Goal: Information Seeking & Learning: Learn about a topic

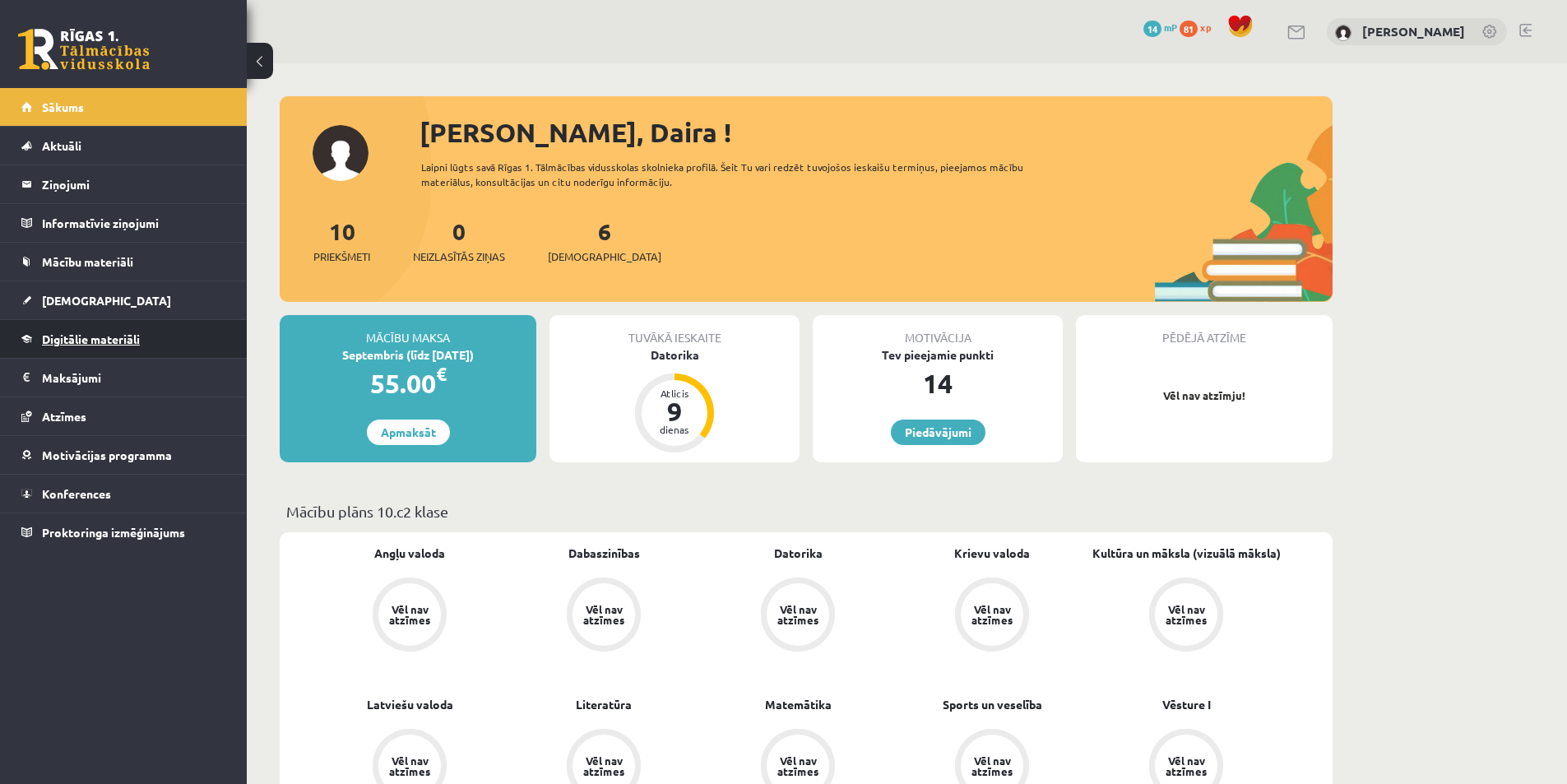
click at [80, 342] on span "Digitālie materiāli" at bounding box center [91, 339] width 98 height 15
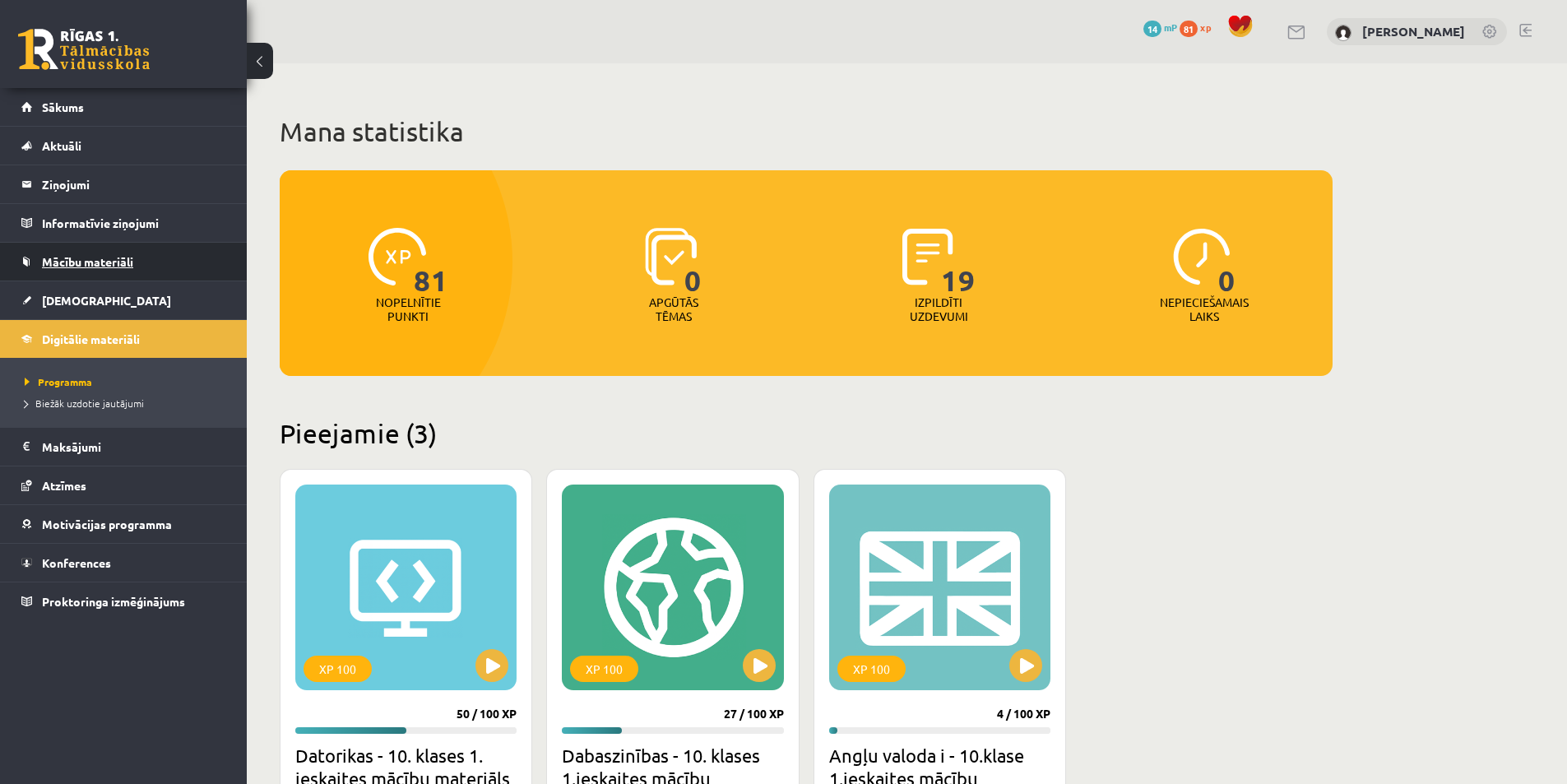
click at [72, 263] on span "Mācību materiāli" at bounding box center [87, 261] width 91 height 15
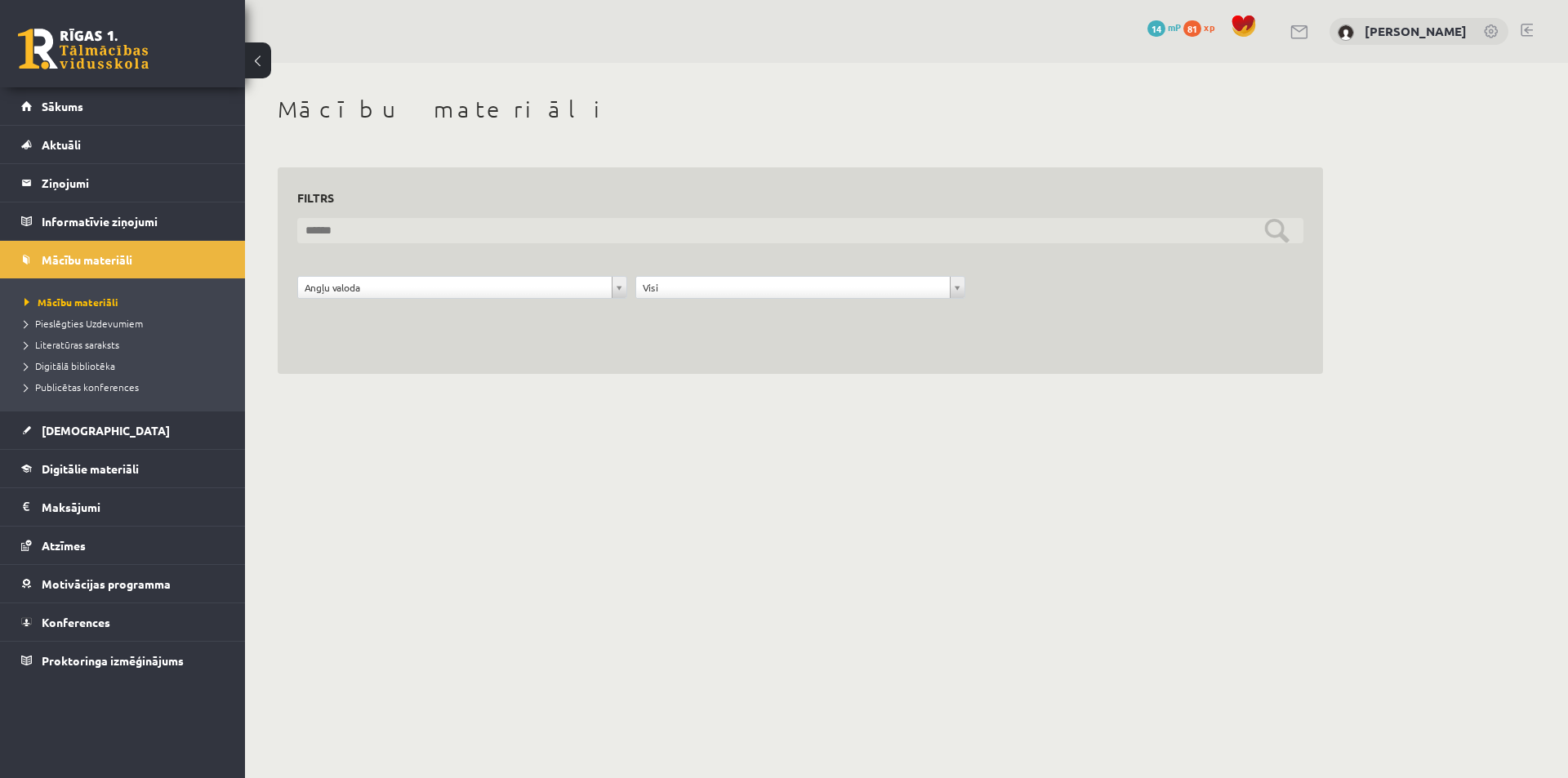
click at [1145, 232] on input "text" at bounding box center [800, 231] width 1006 height 26
click at [1175, 238] on input "text" at bounding box center [800, 231] width 1006 height 26
type input "**********"
click at [1277, 233] on input "**********" at bounding box center [800, 231] width 1006 height 26
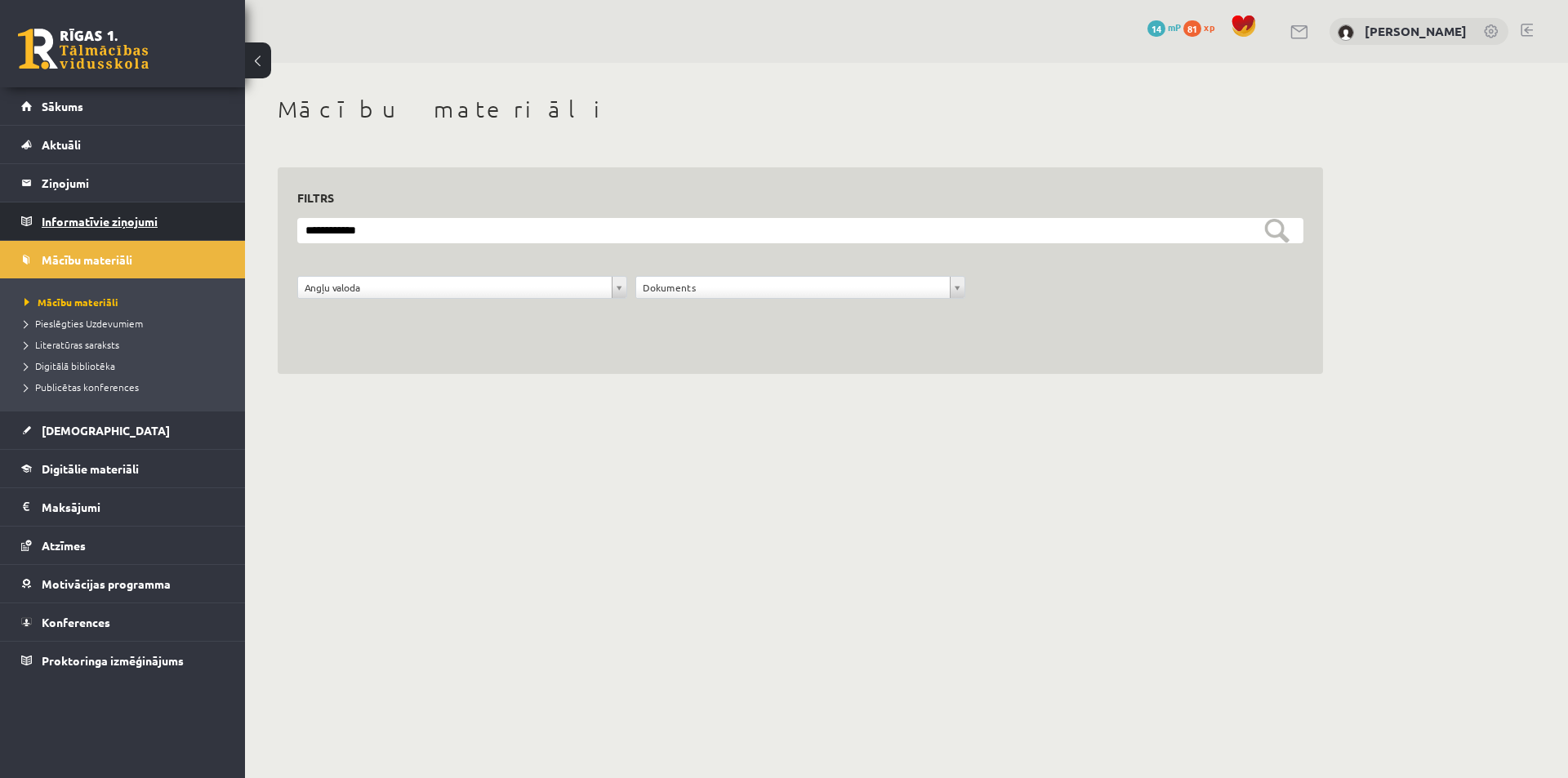
click at [86, 218] on legend "Informatīvie ziņojumi 0" at bounding box center [133, 221] width 183 height 38
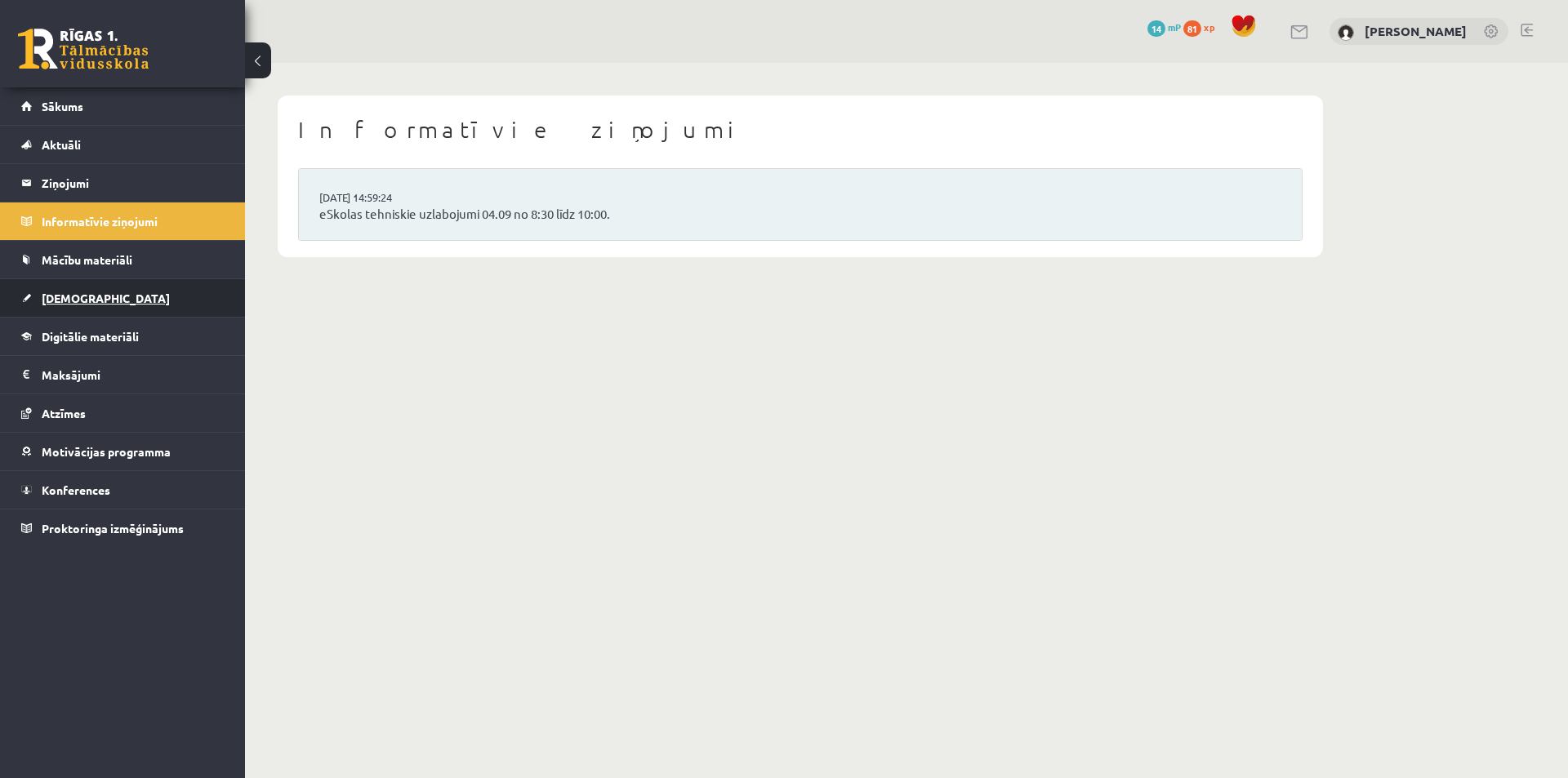
click at [86, 304] on link "[DEMOGRAPHIC_DATA]" at bounding box center [122, 297] width 203 height 38
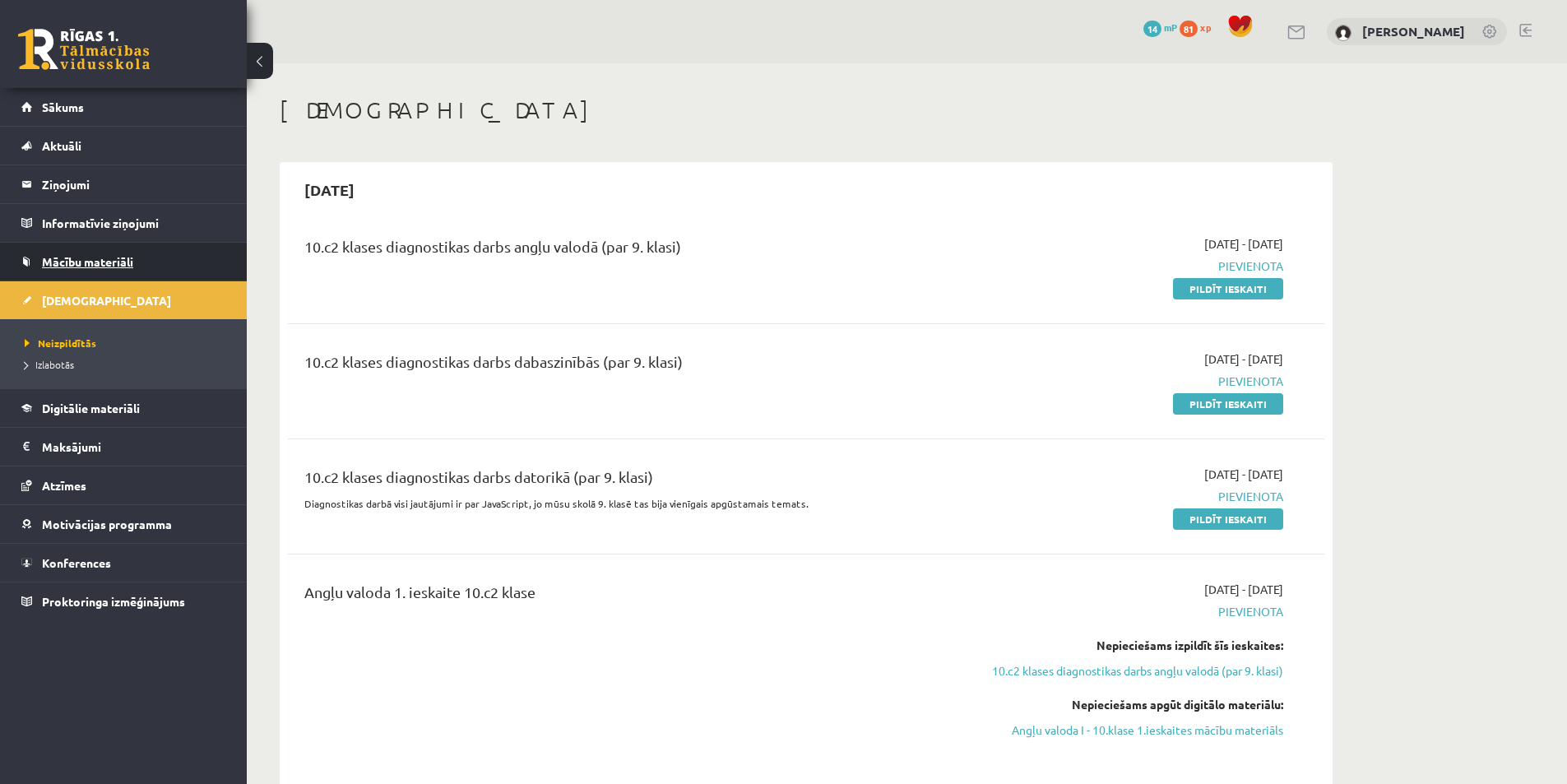
click at [102, 261] on span "Mācību materiāli" at bounding box center [87, 261] width 91 height 15
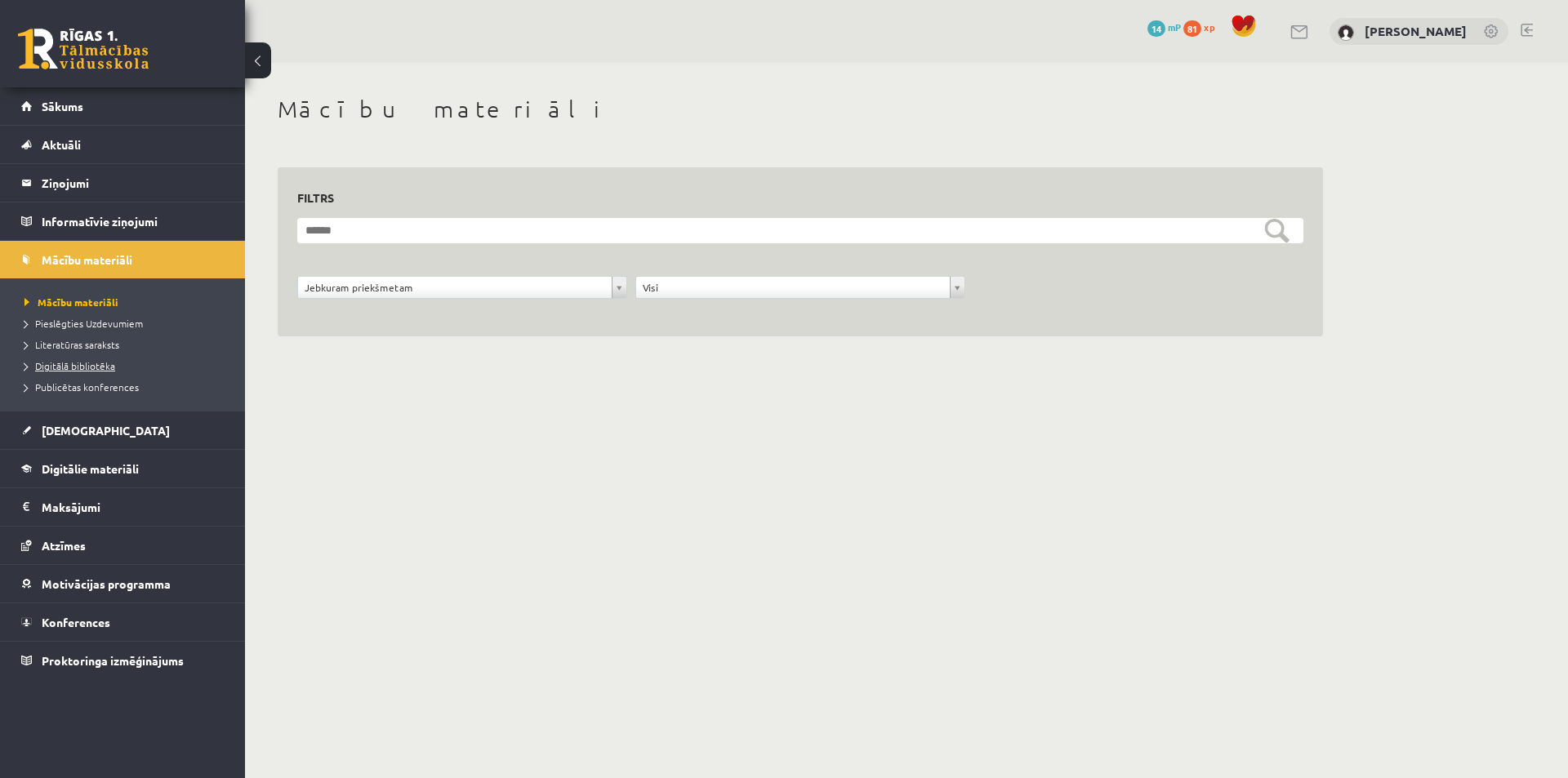
click at [97, 365] on span "Digitālā bibliotēka" at bounding box center [70, 365] width 90 height 13
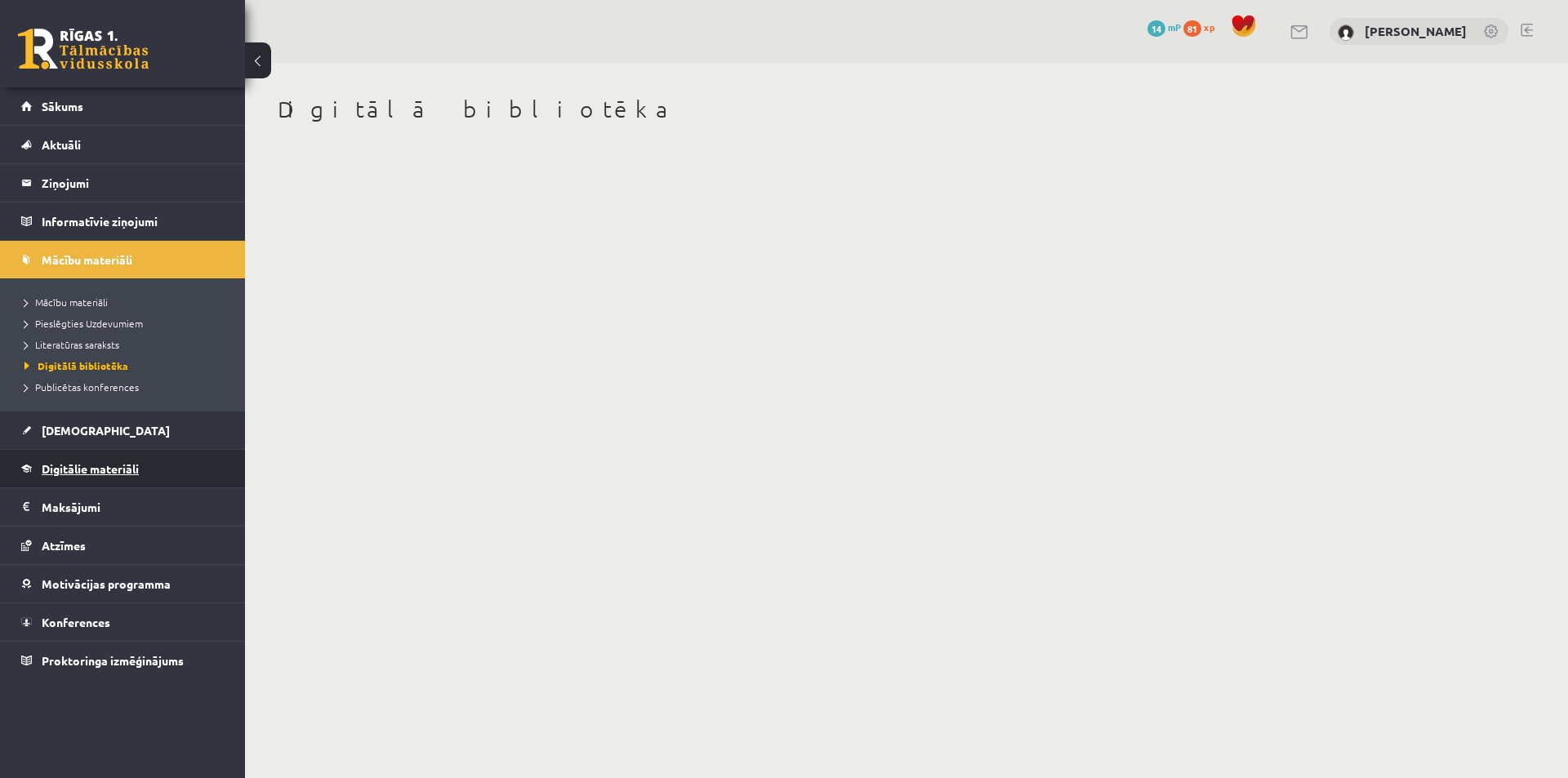
click at [97, 471] on span "Digitālie materiāli" at bounding box center [90, 468] width 98 height 15
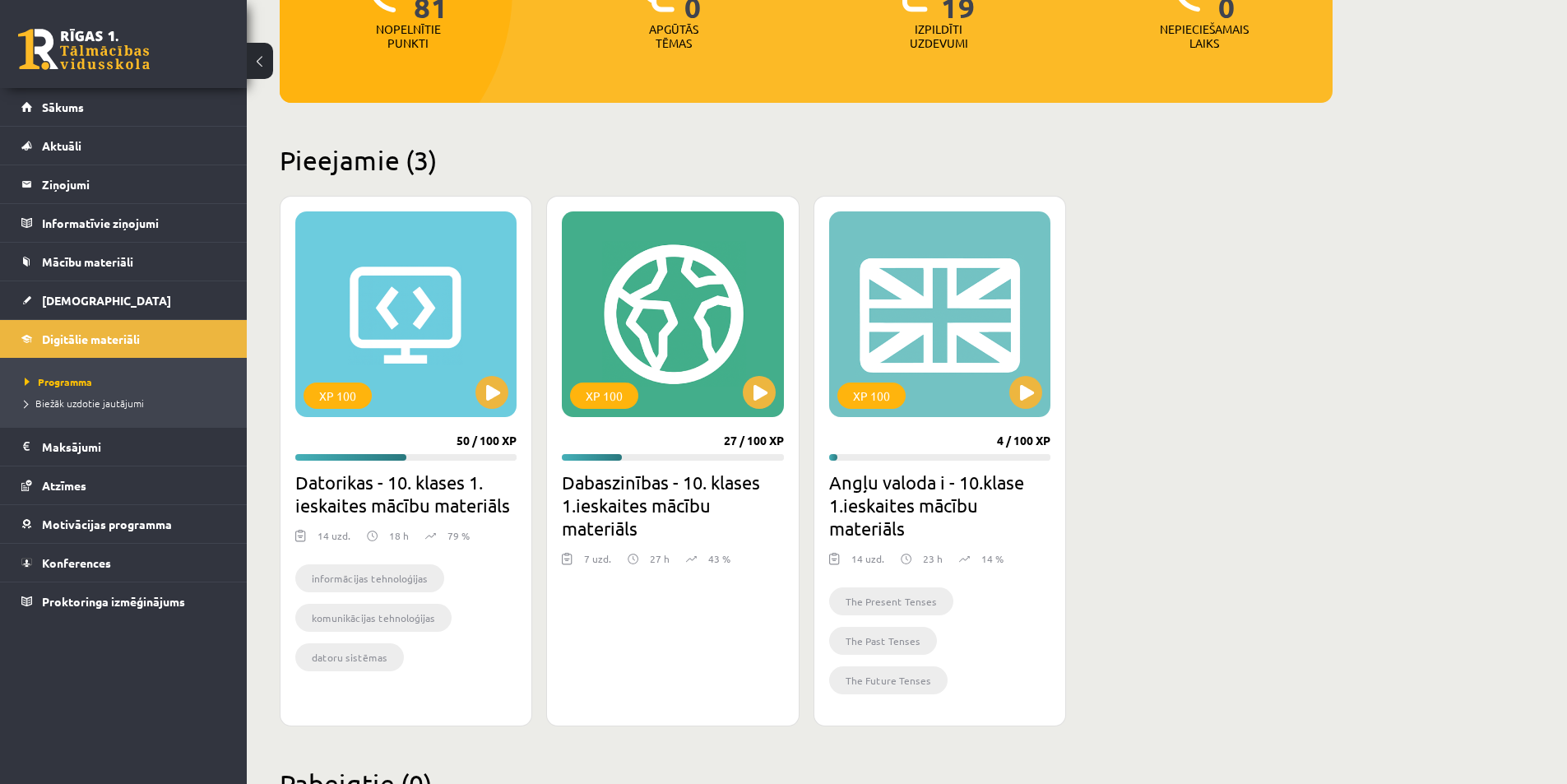
scroll to position [341, 0]
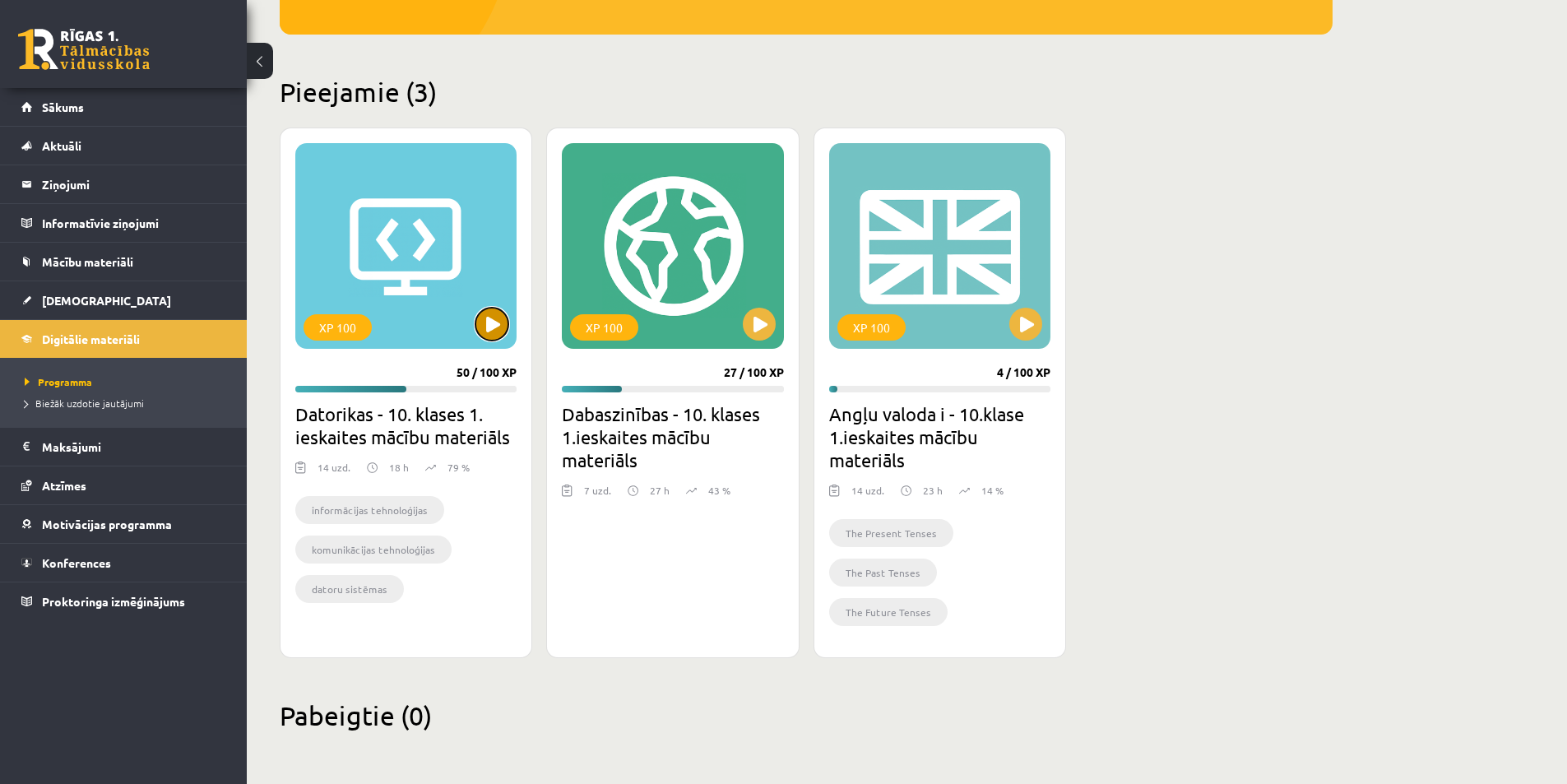
click at [492, 333] on button at bounding box center [491, 323] width 32 height 32
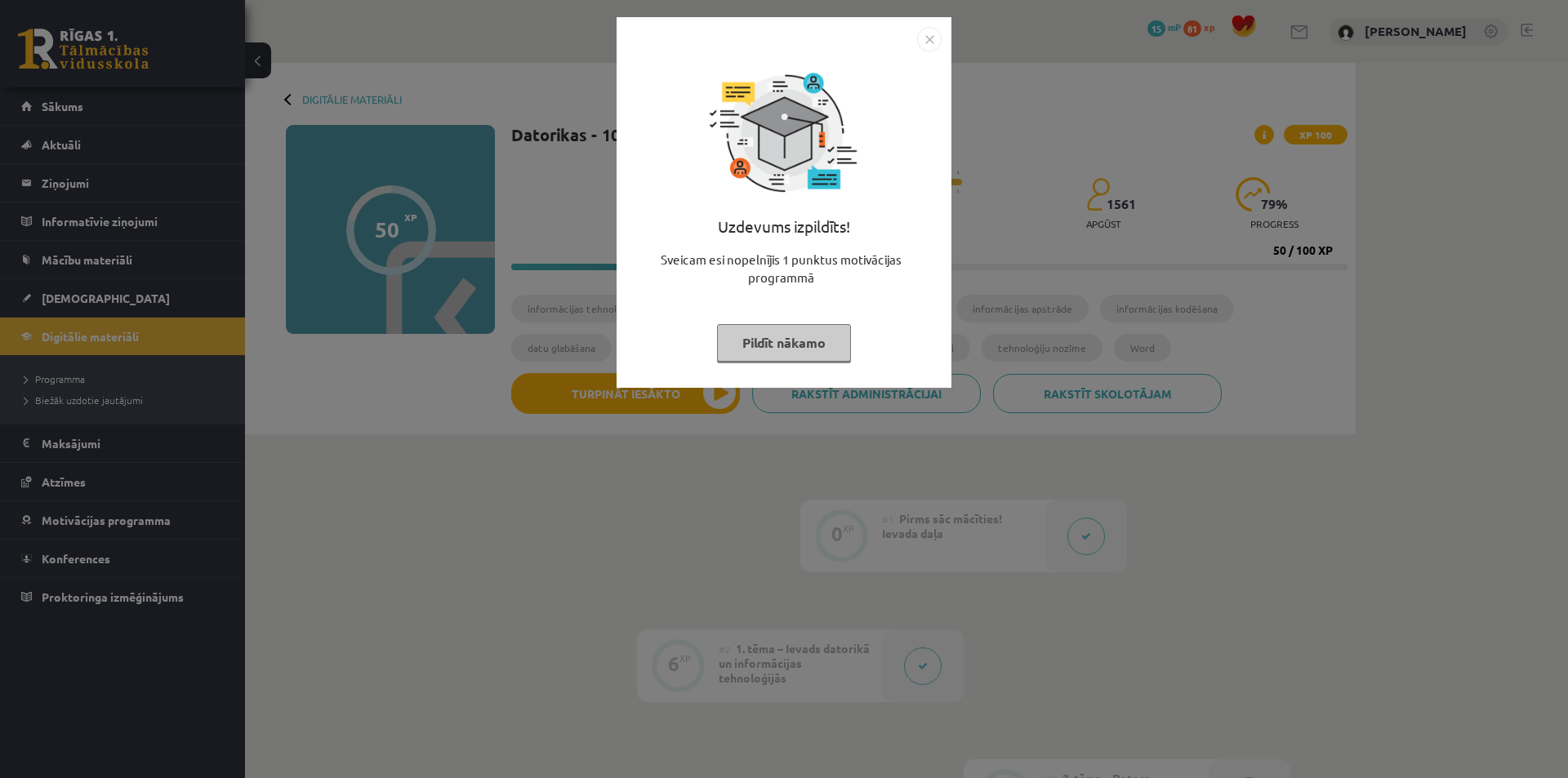
click at [933, 36] on img "Close" at bounding box center [928, 39] width 25 height 25
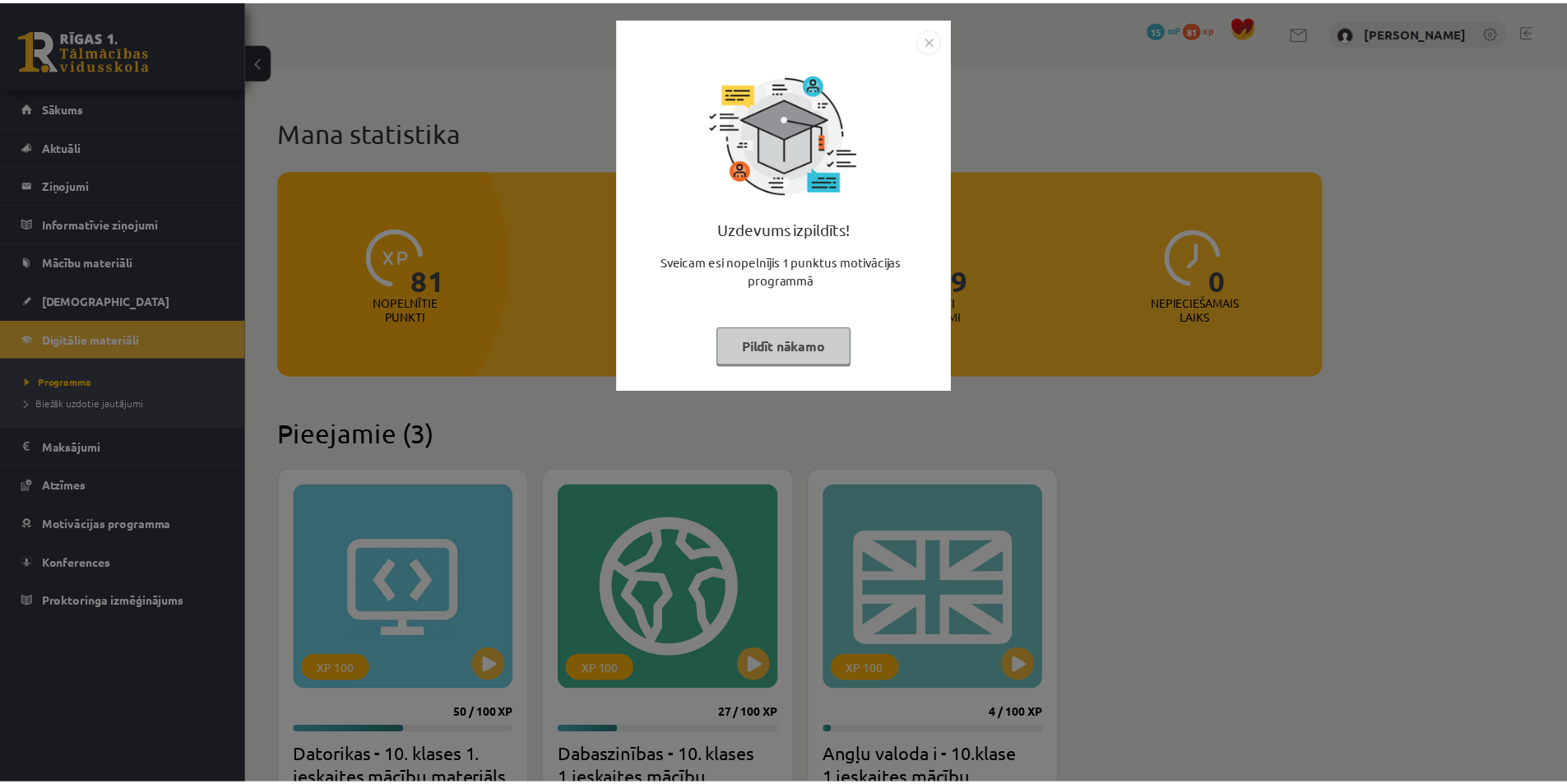
scroll to position [341, 0]
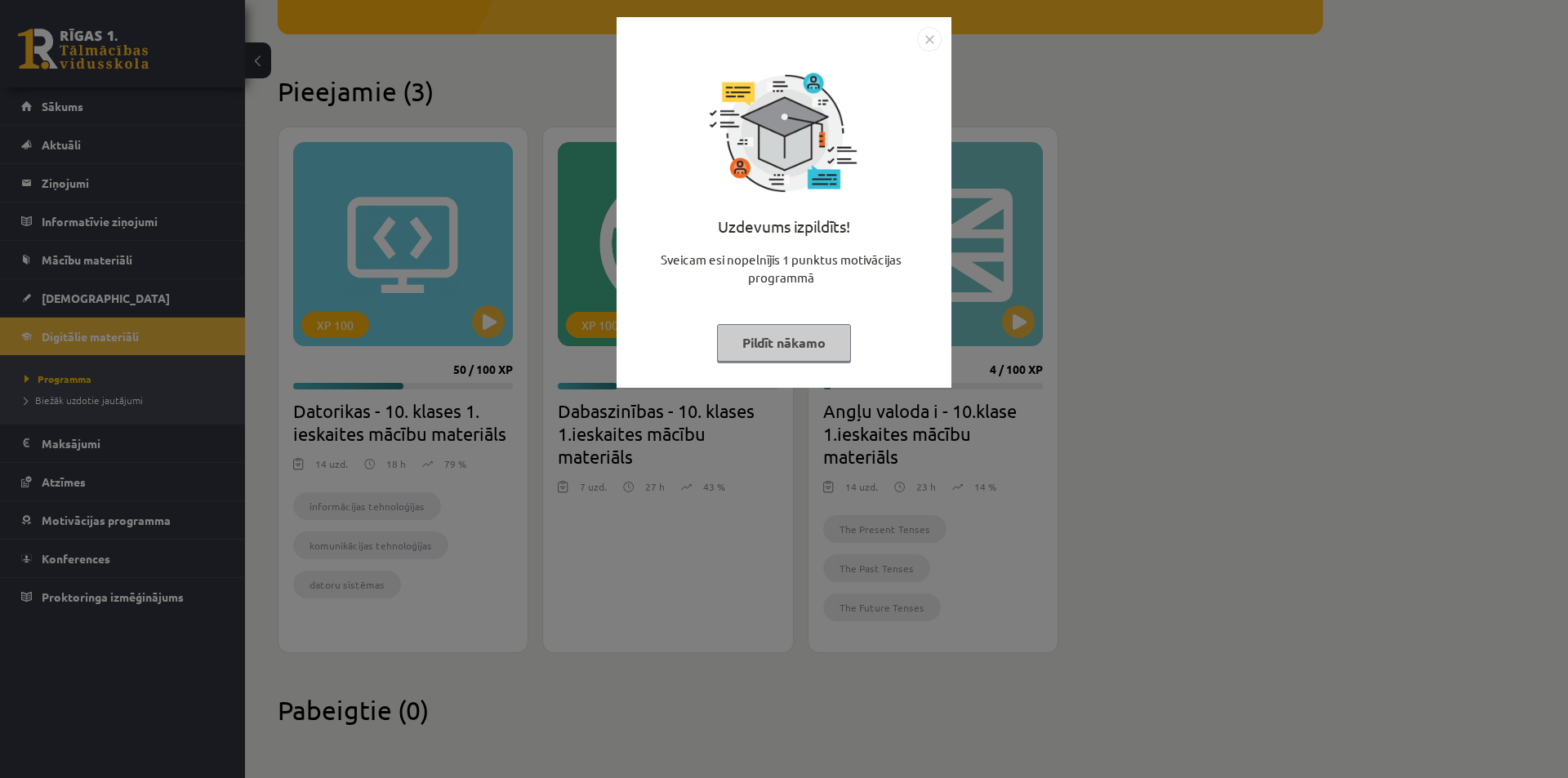
click at [928, 38] on img "Close" at bounding box center [928, 39] width 25 height 25
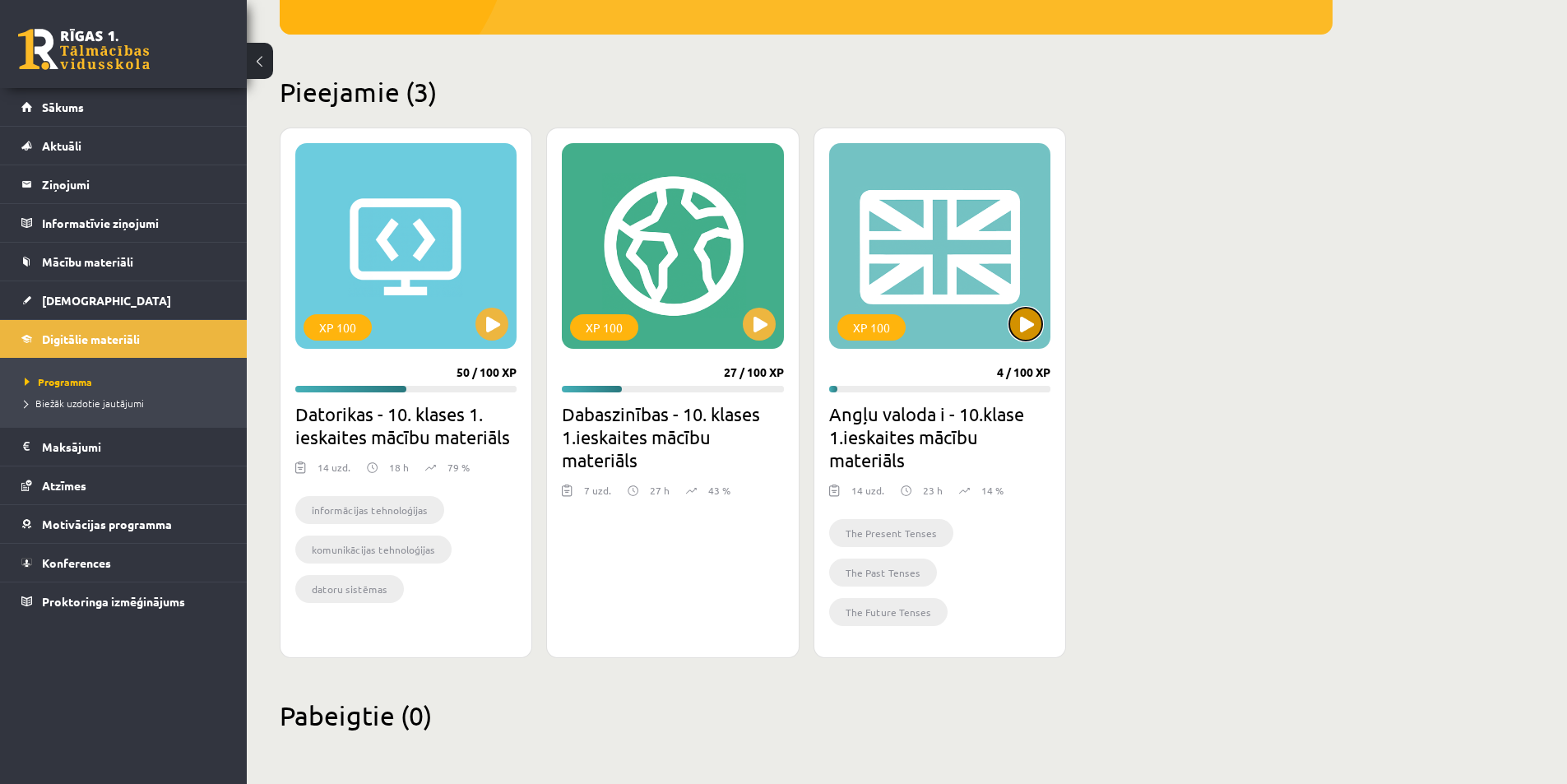
click at [1032, 323] on button at bounding box center [1026, 323] width 32 height 32
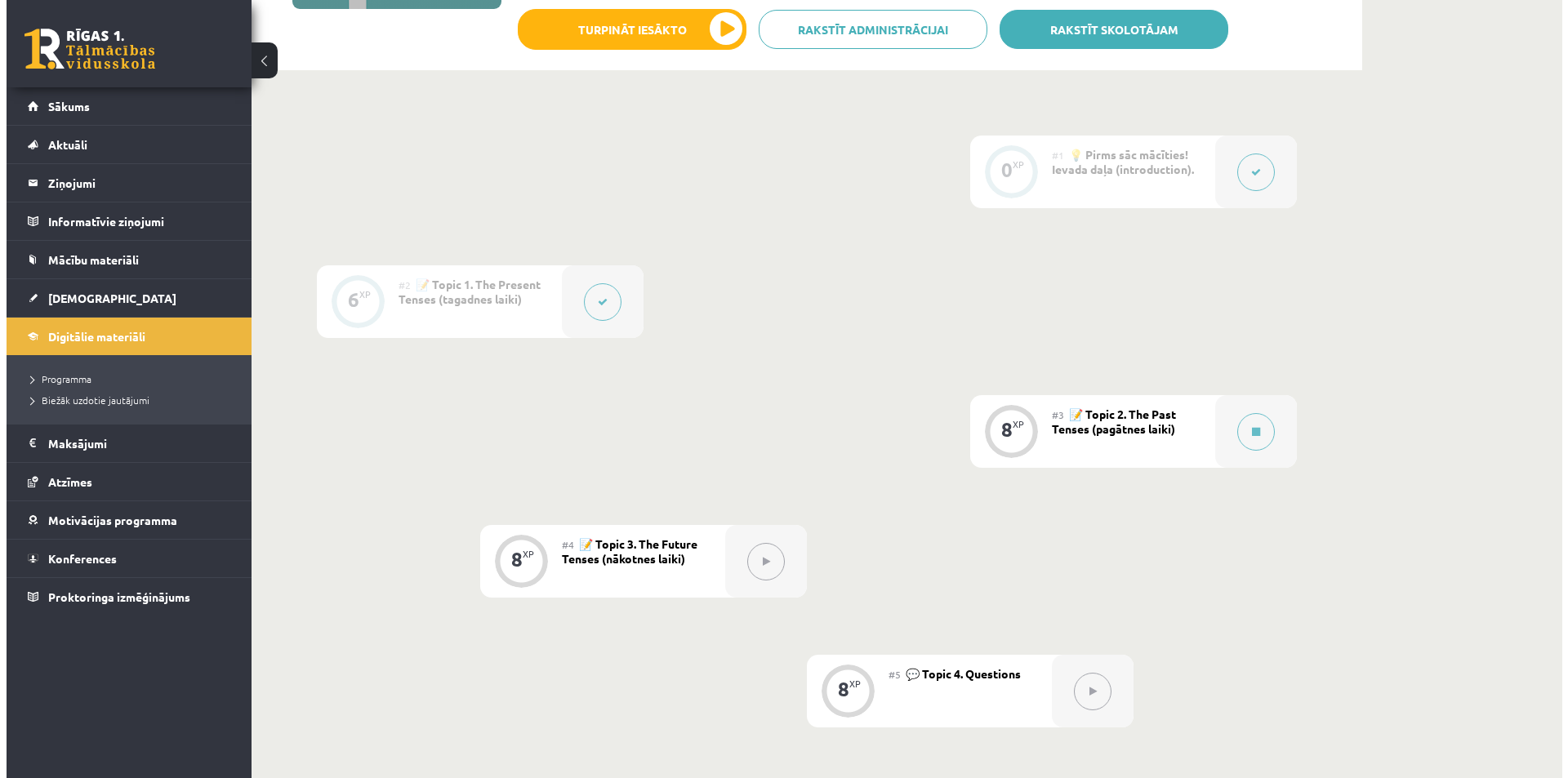
scroll to position [326, 0]
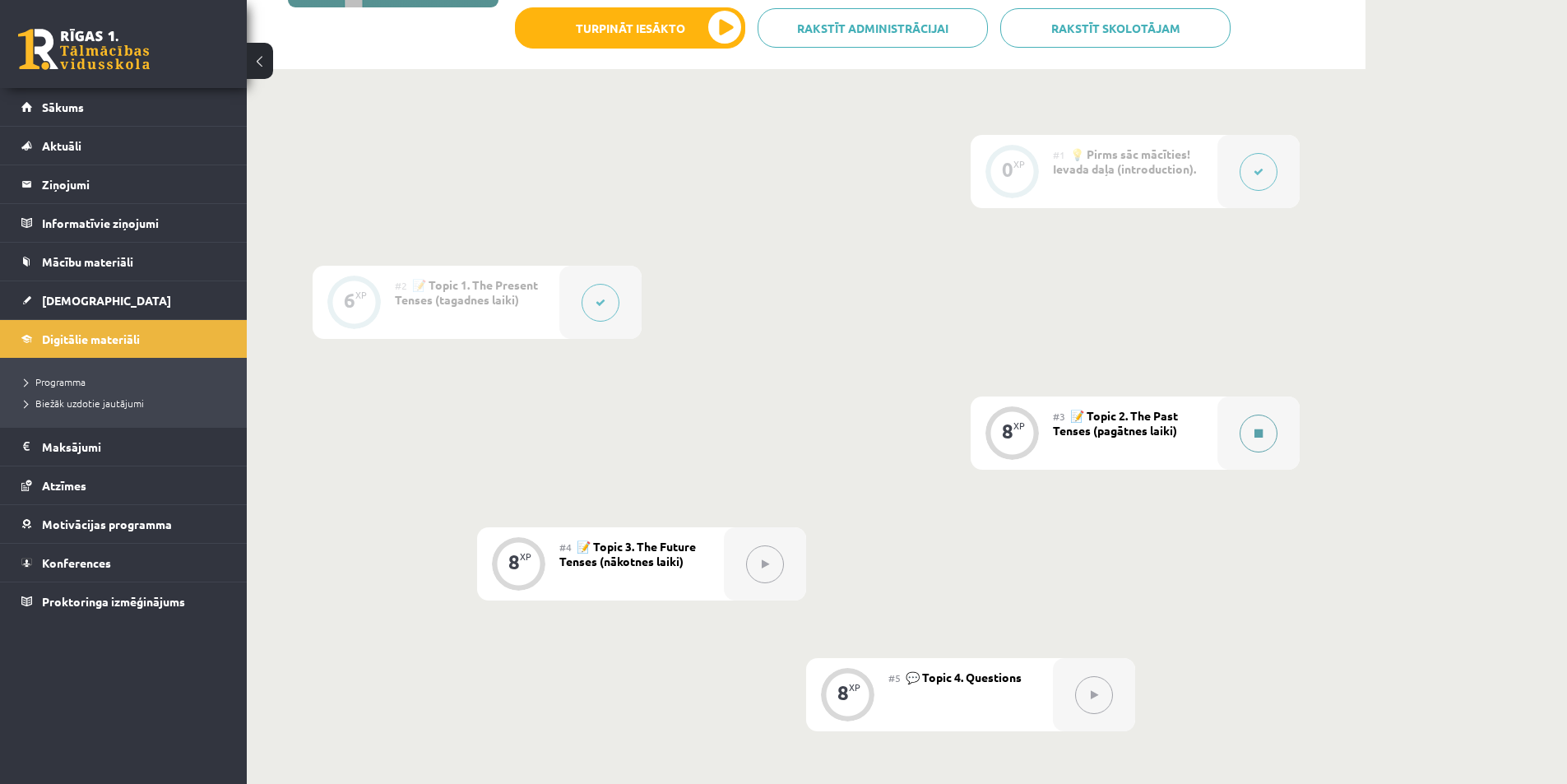
click at [1260, 434] on icon at bounding box center [1258, 433] width 8 height 10
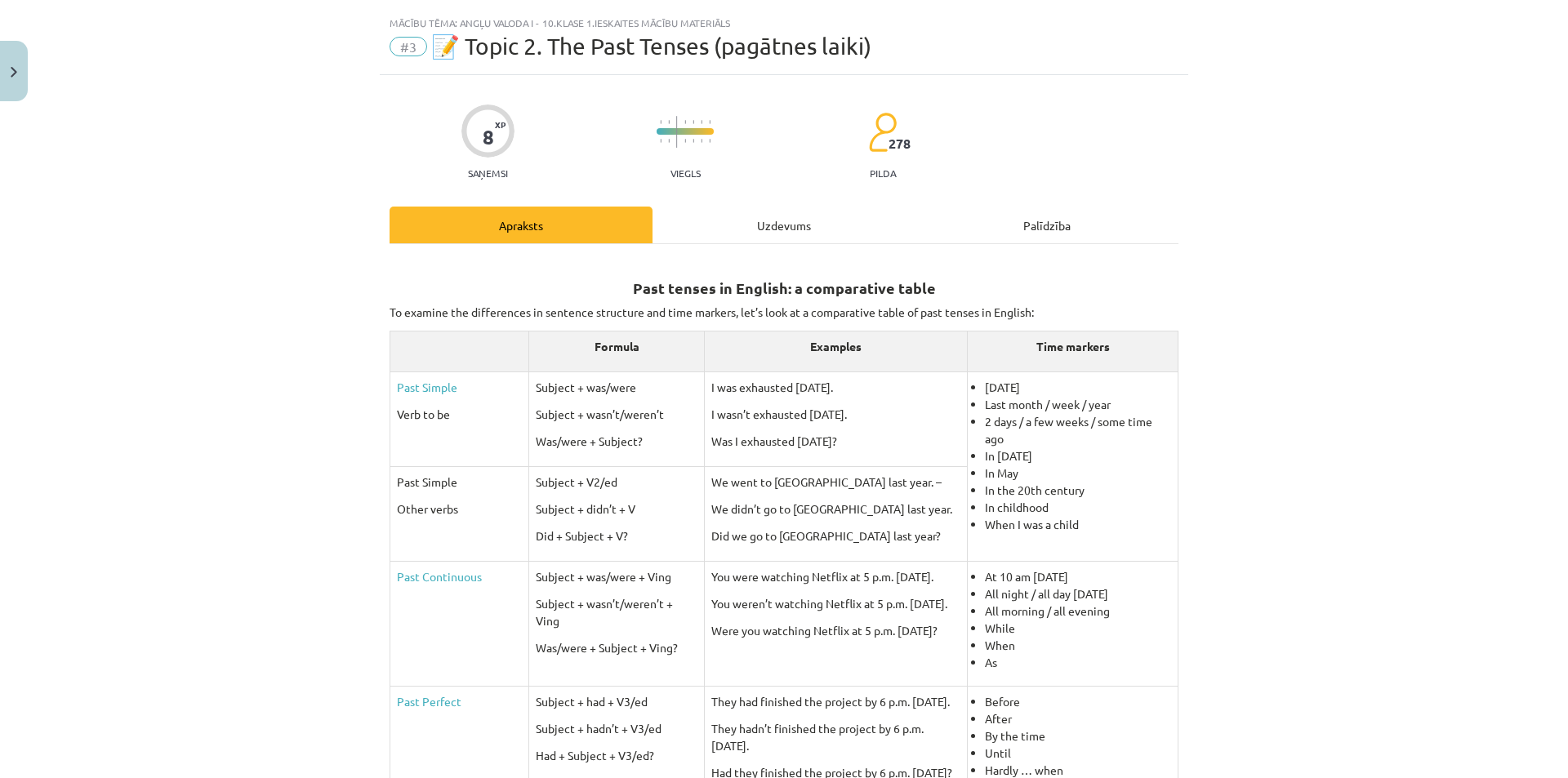
scroll to position [0, 0]
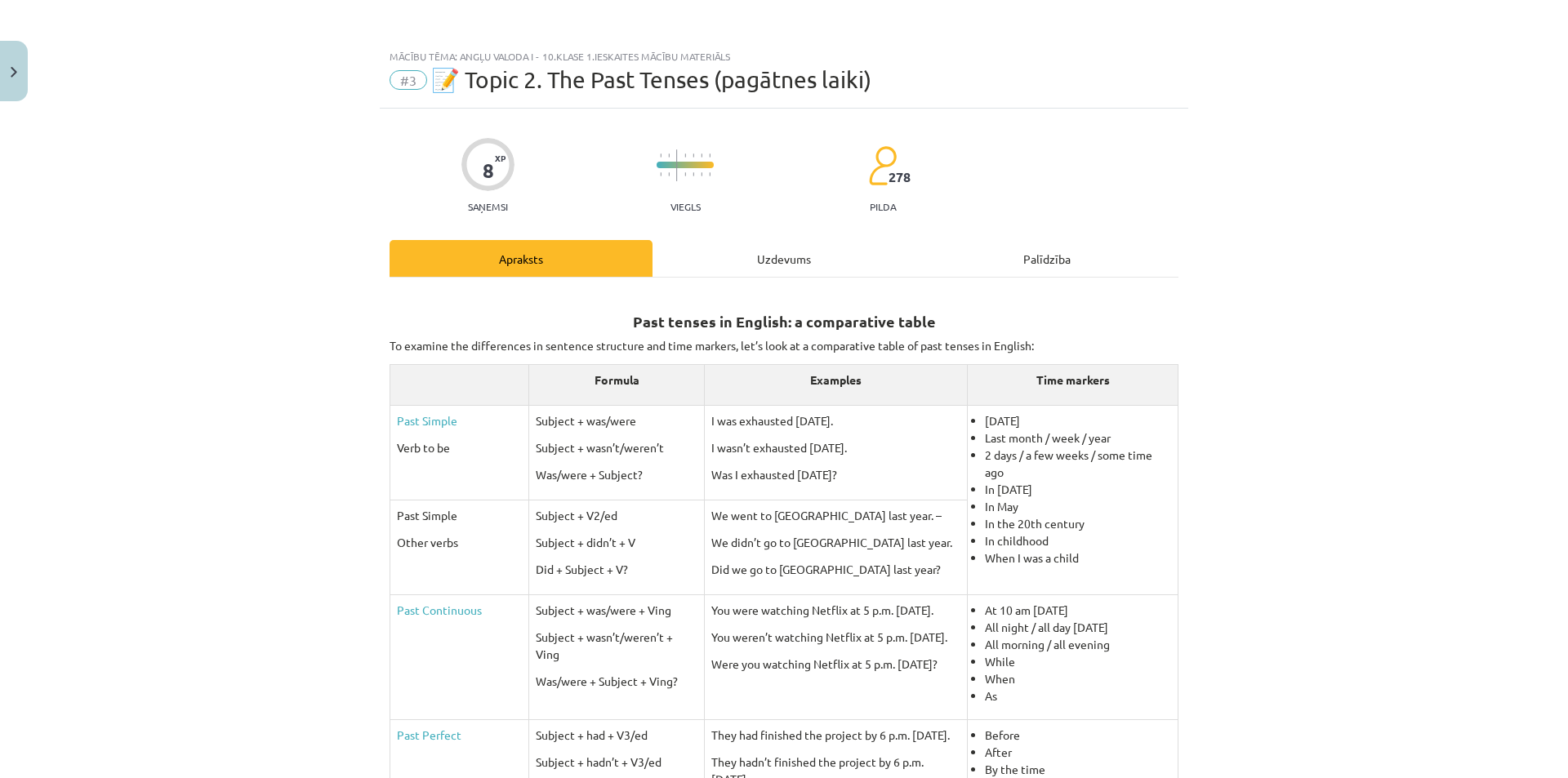
click at [763, 256] on div "Uzdevums" at bounding box center [784, 258] width 263 height 37
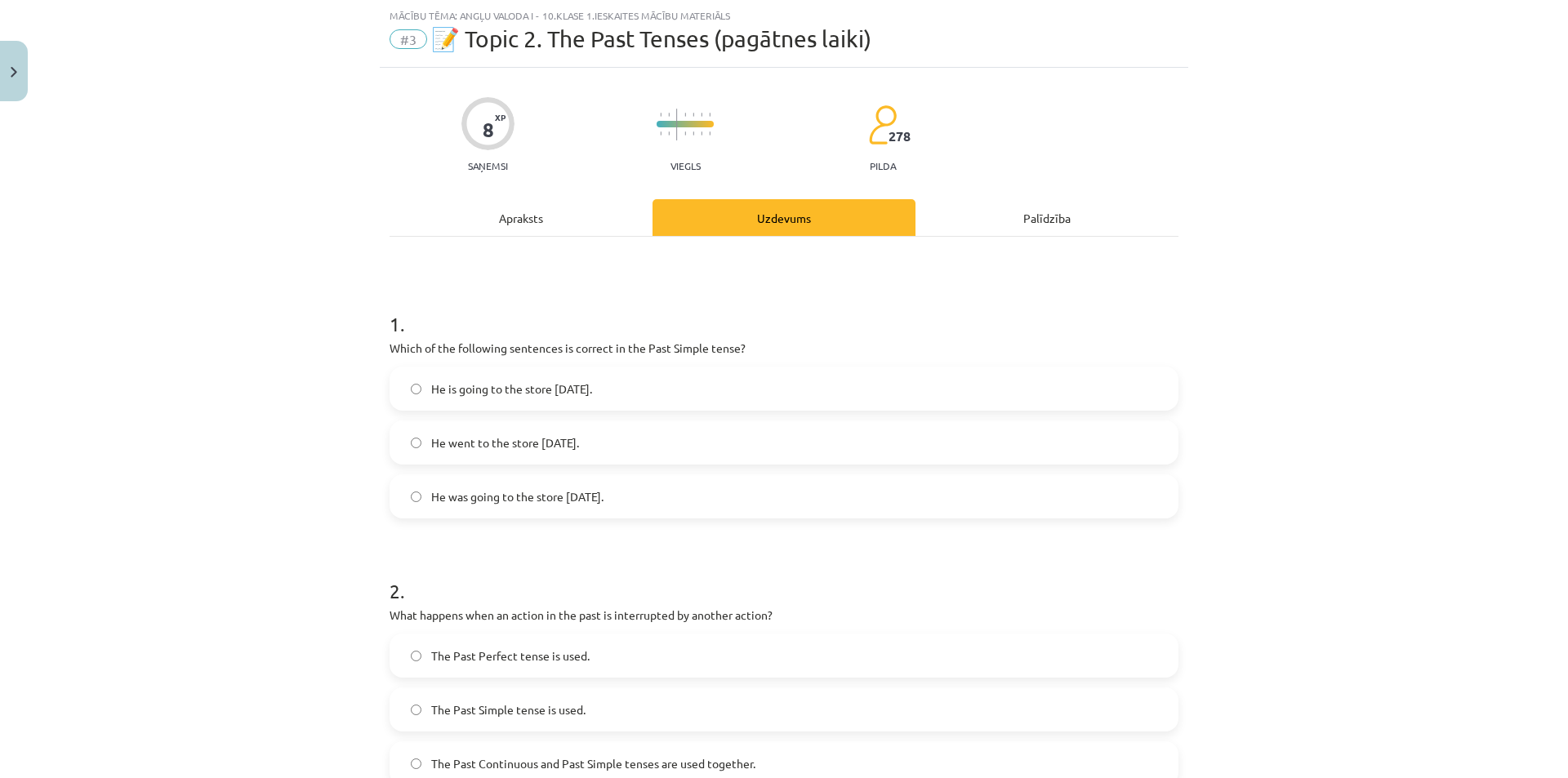
click at [511, 208] on div "Apraksts" at bounding box center [521, 217] width 263 height 37
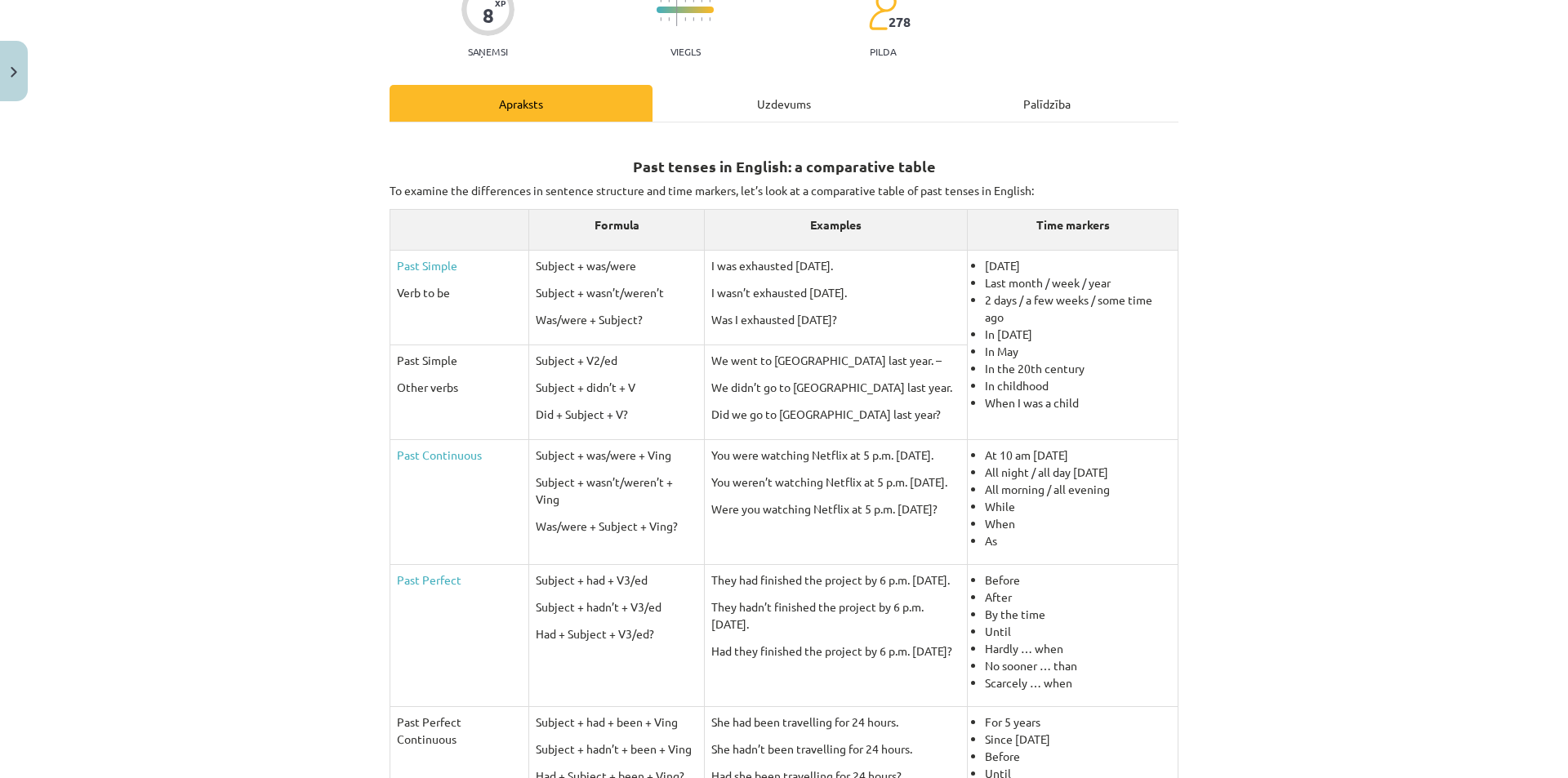
scroll to position [115, 0]
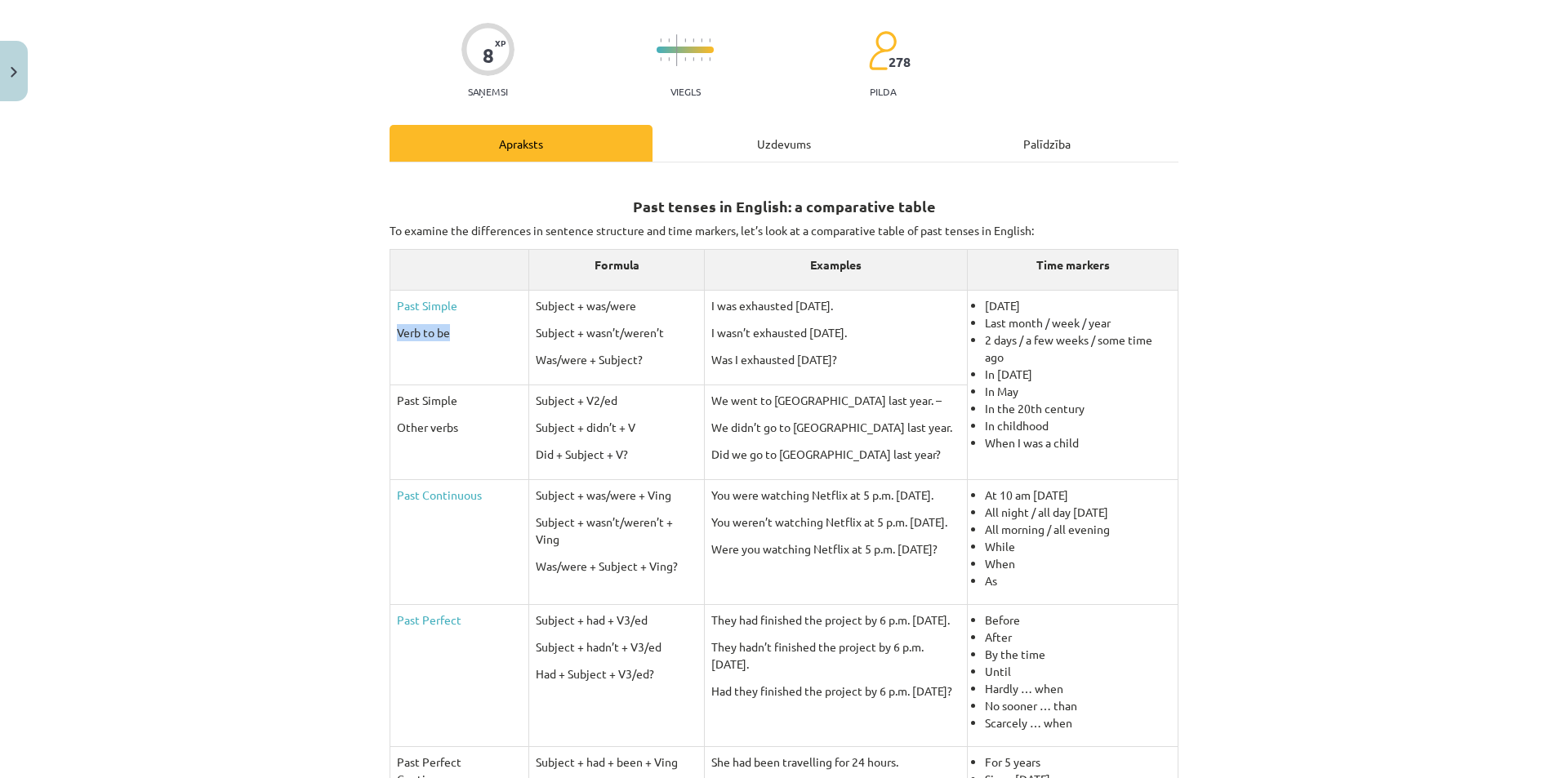
drag, startPoint x: 445, startPoint y: 334, endPoint x: 384, endPoint y: 333, distance: 61.0
click at [390, 333] on td "Past Simple Verb to be" at bounding box center [459, 337] width 139 height 95
copy p "Verb to be"
click at [627, 305] on p "Subject + was/were" at bounding box center [617, 305] width 162 height 17
drag, startPoint x: 635, startPoint y: 305, endPoint x: 518, endPoint y: 303, distance: 117.0
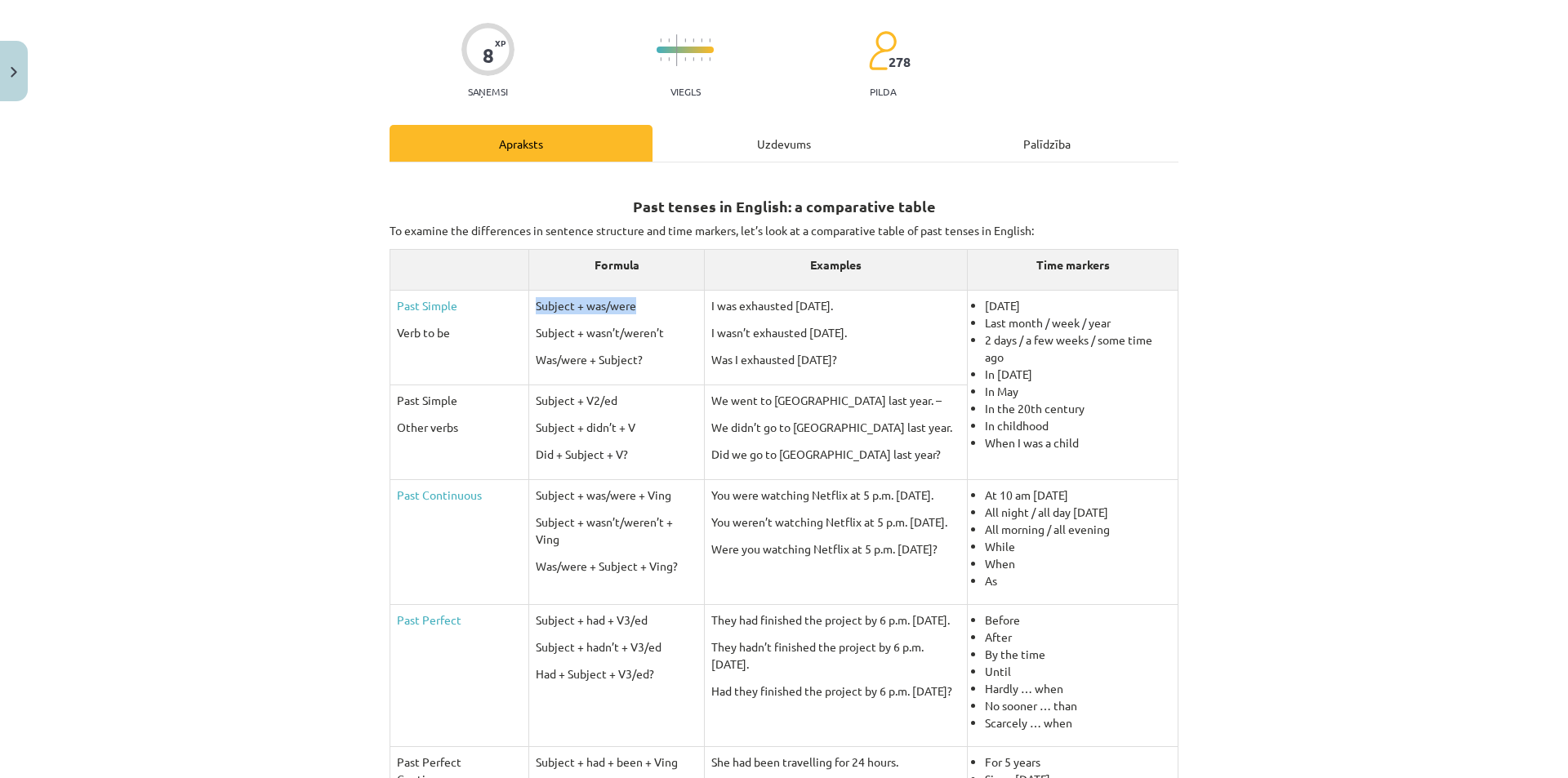
click at [529, 303] on td "Subject + was/were Subject + wasn’t/weren’t Was/were + Subject?" at bounding box center [617, 337] width 176 height 95
copy p "Subject + was/were"
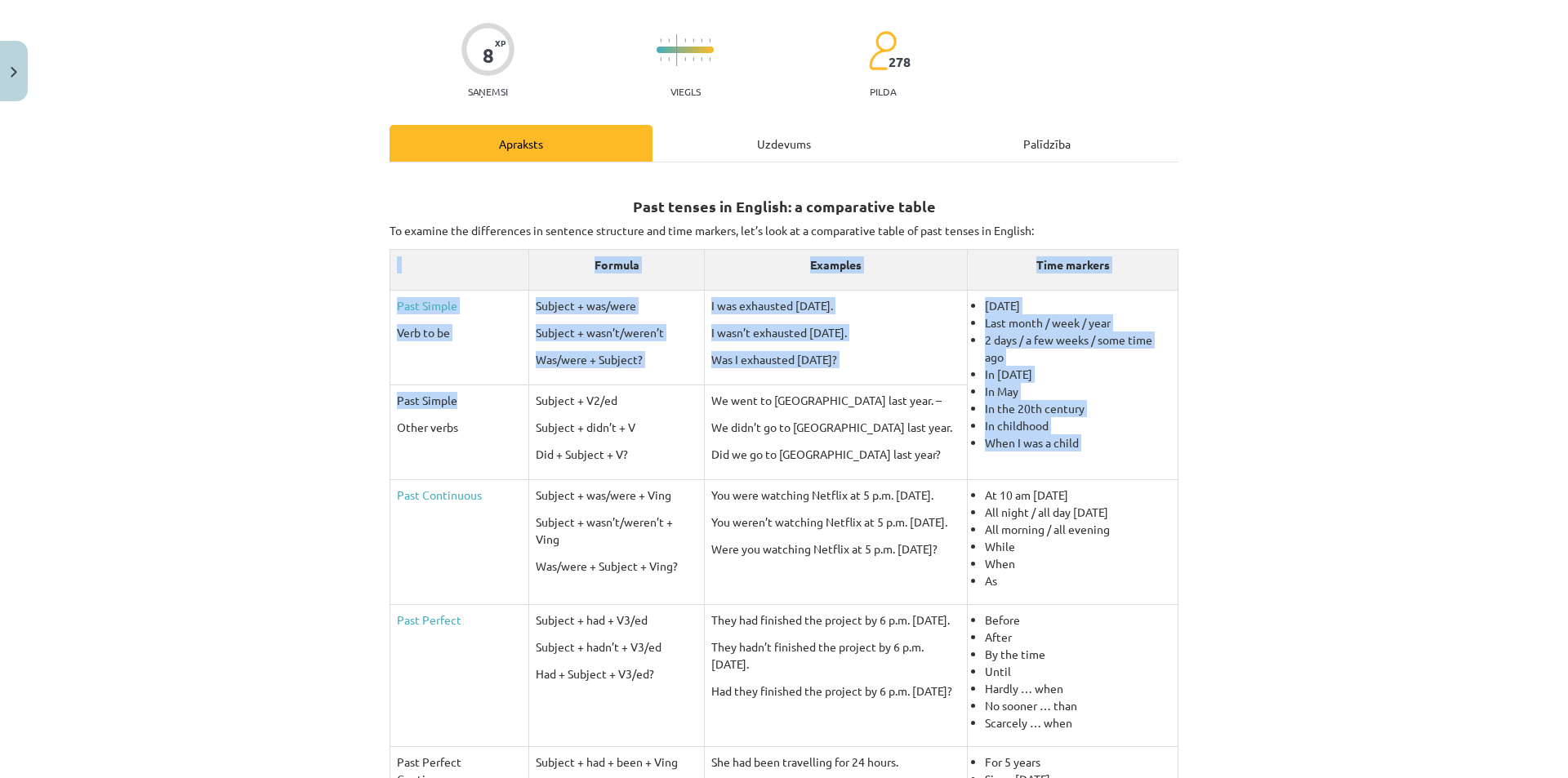
drag, startPoint x: 465, startPoint y: 401, endPoint x: 382, endPoint y: 394, distance: 83.3
click at [382, 394] on div "8 XP Saņemsi Viegls 278 pilda Apraksts Uzdevums Palīdzība Past tenses in Englis…" at bounding box center [784, 610] width 808 height 1233
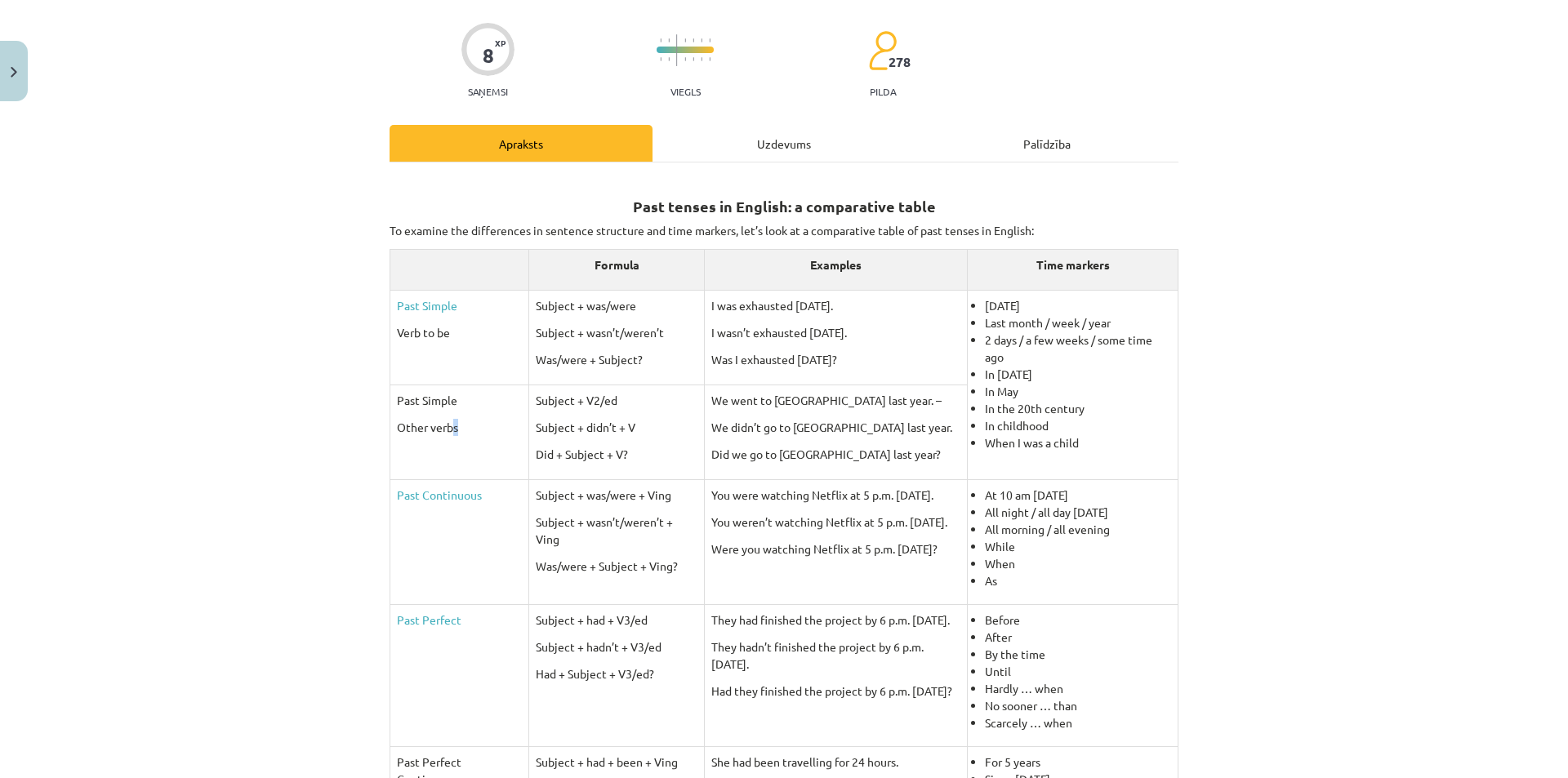
click at [450, 409] on td "Past Simple Other verbs" at bounding box center [459, 431] width 139 height 95
drag, startPoint x: 454, startPoint y: 401, endPoint x: 392, endPoint y: 403, distance: 62.0
click at [397, 403] on p "Past Simple" at bounding box center [459, 400] width 125 height 17
copy p "Past Simple"
drag, startPoint x: 482, startPoint y: 496, endPoint x: 390, endPoint y: 495, distance: 92.0
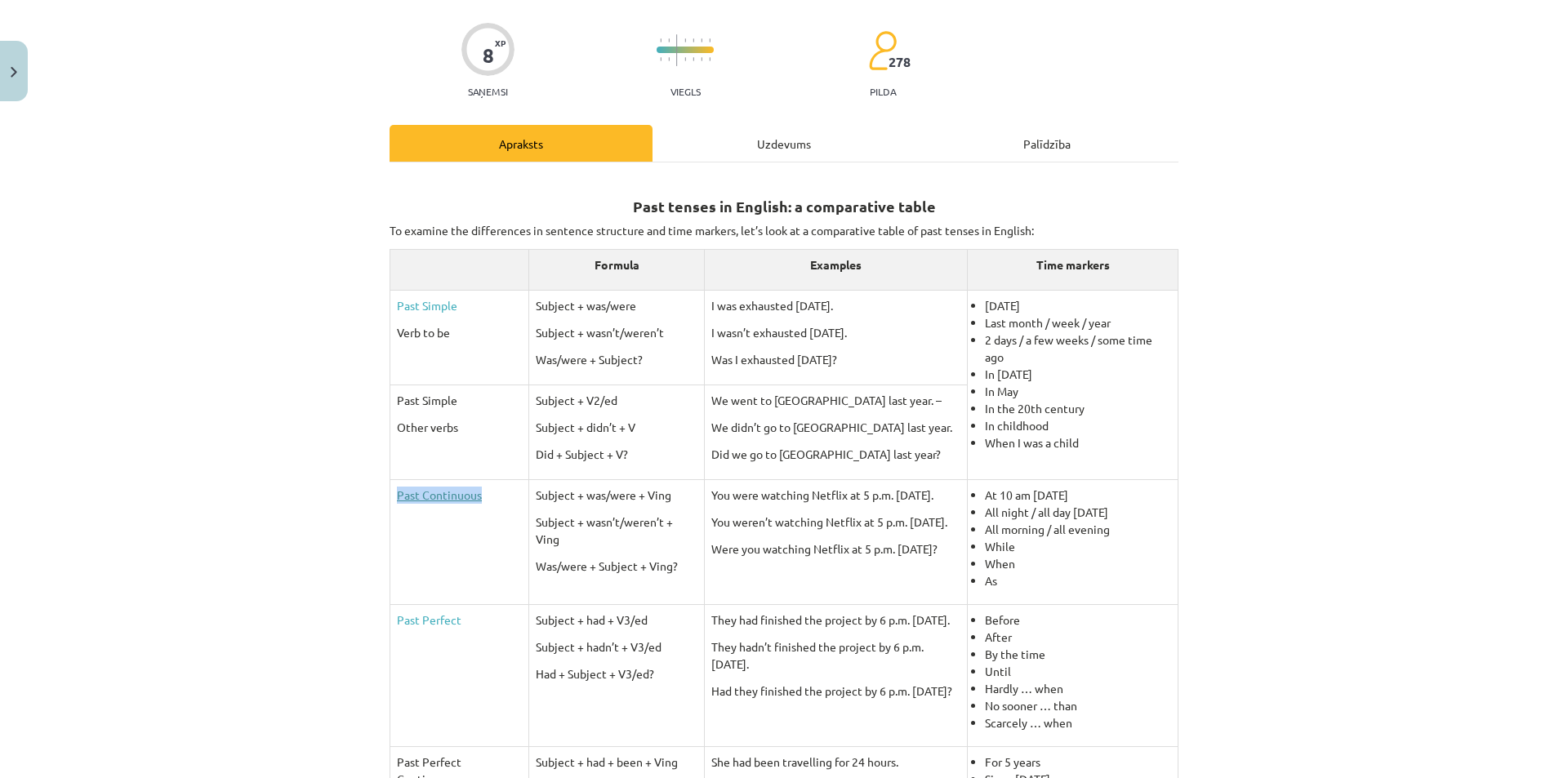
click at [397, 495] on p "Past Continuous" at bounding box center [459, 495] width 125 height 17
copy link "Past Continuous"
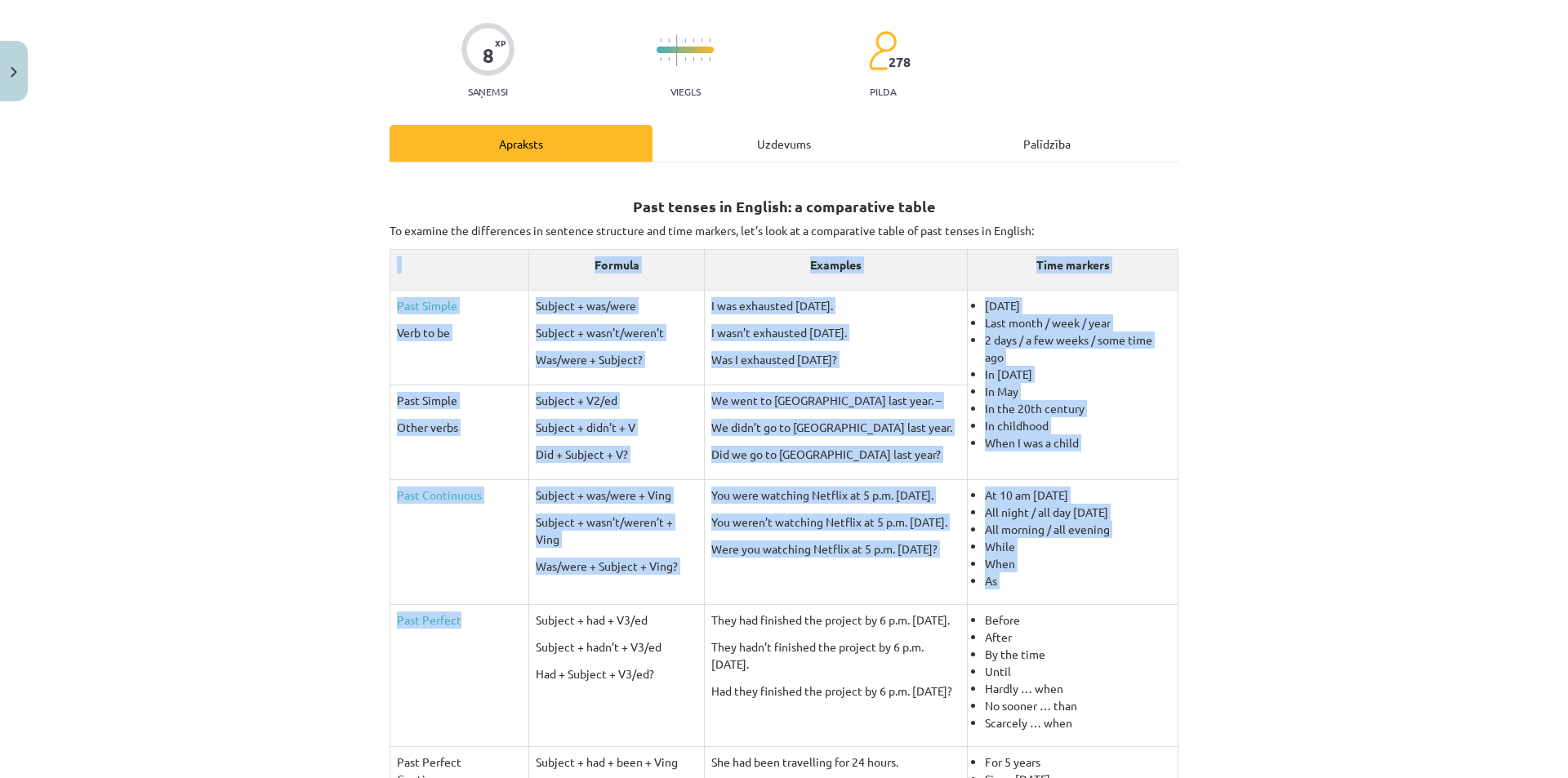
drag, startPoint x: 468, startPoint y: 622, endPoint x: 383, endPoint y: 619, distance: 85.1
click at [389, 619] on table "Formula Examples Time markers Past Simple Verb to be Subject + was/were Subject…" at bounding box center [783, 552] width 789 height 605
click at [423, 640] on td "Past Perfect" at bounding box center [459, 675] width 139 height 142
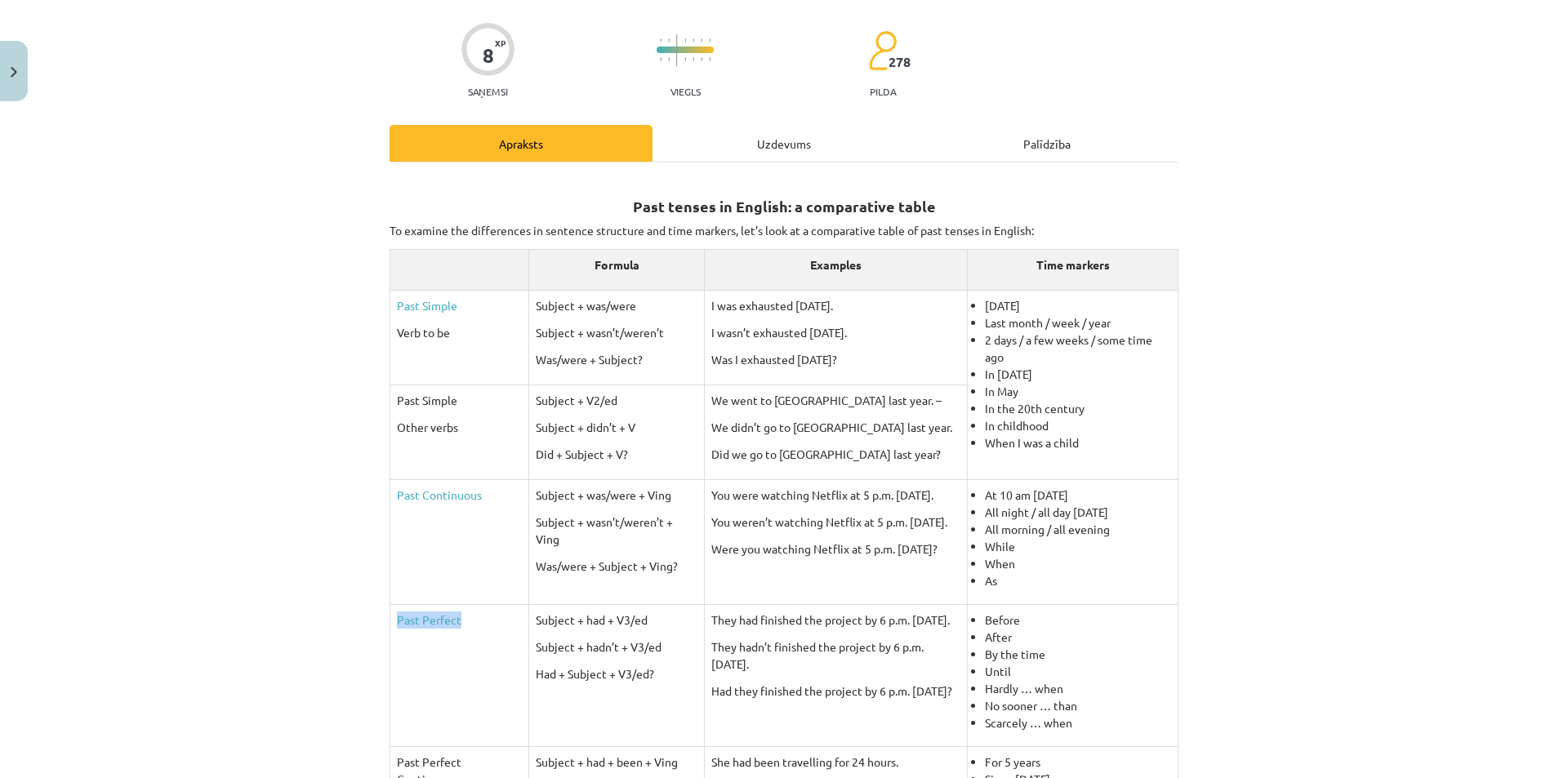
drag, startPoint x: 465, startPoint y: 625, endPoint x: 388, endPoint y: 626, distance: 77.0
click at [390, 626] on td "Past Perfect" at bounding box center [459, 675] width 139 height 142
copy link "Past Perfect"
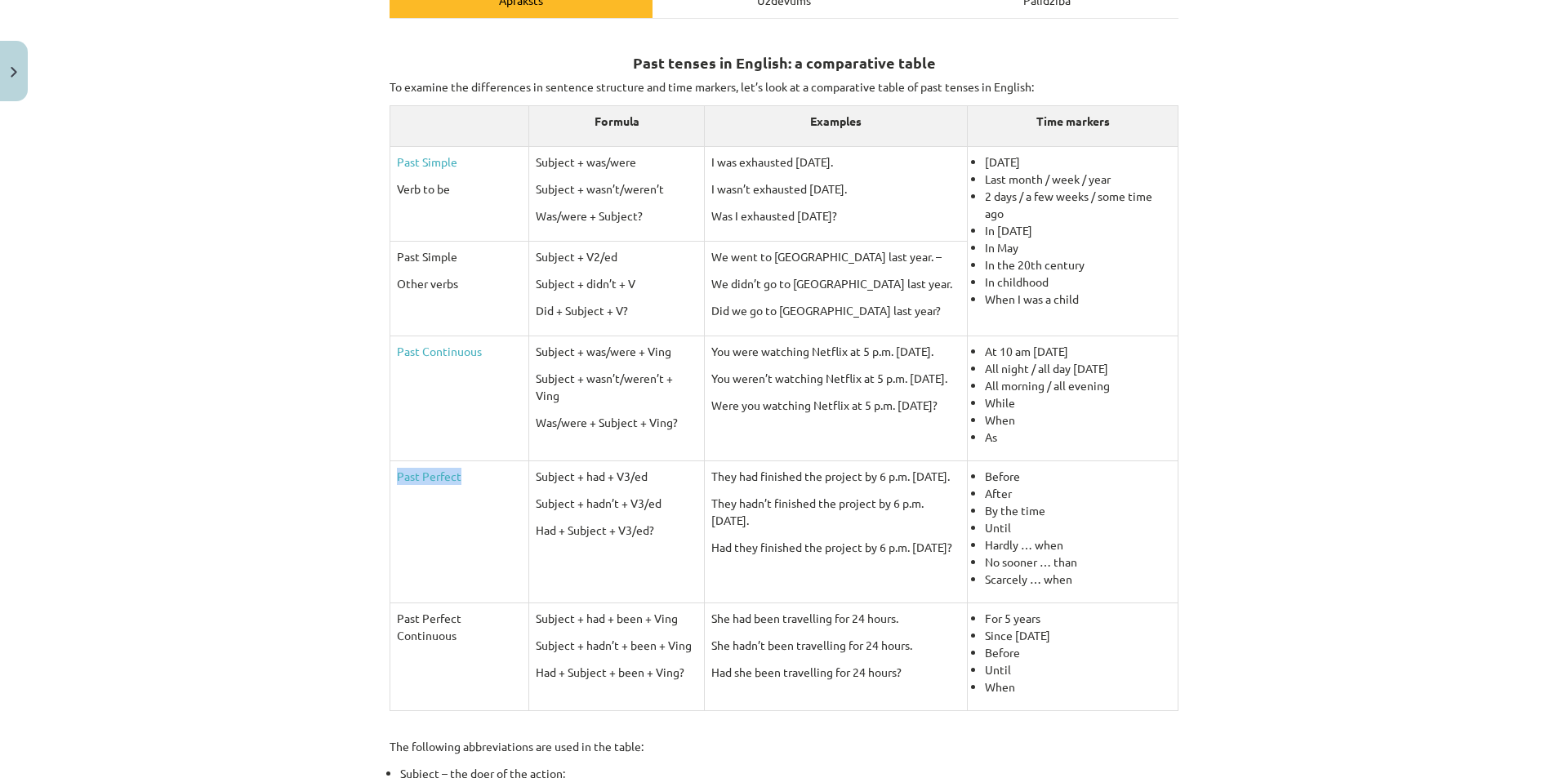
scroll to position [360, 0]
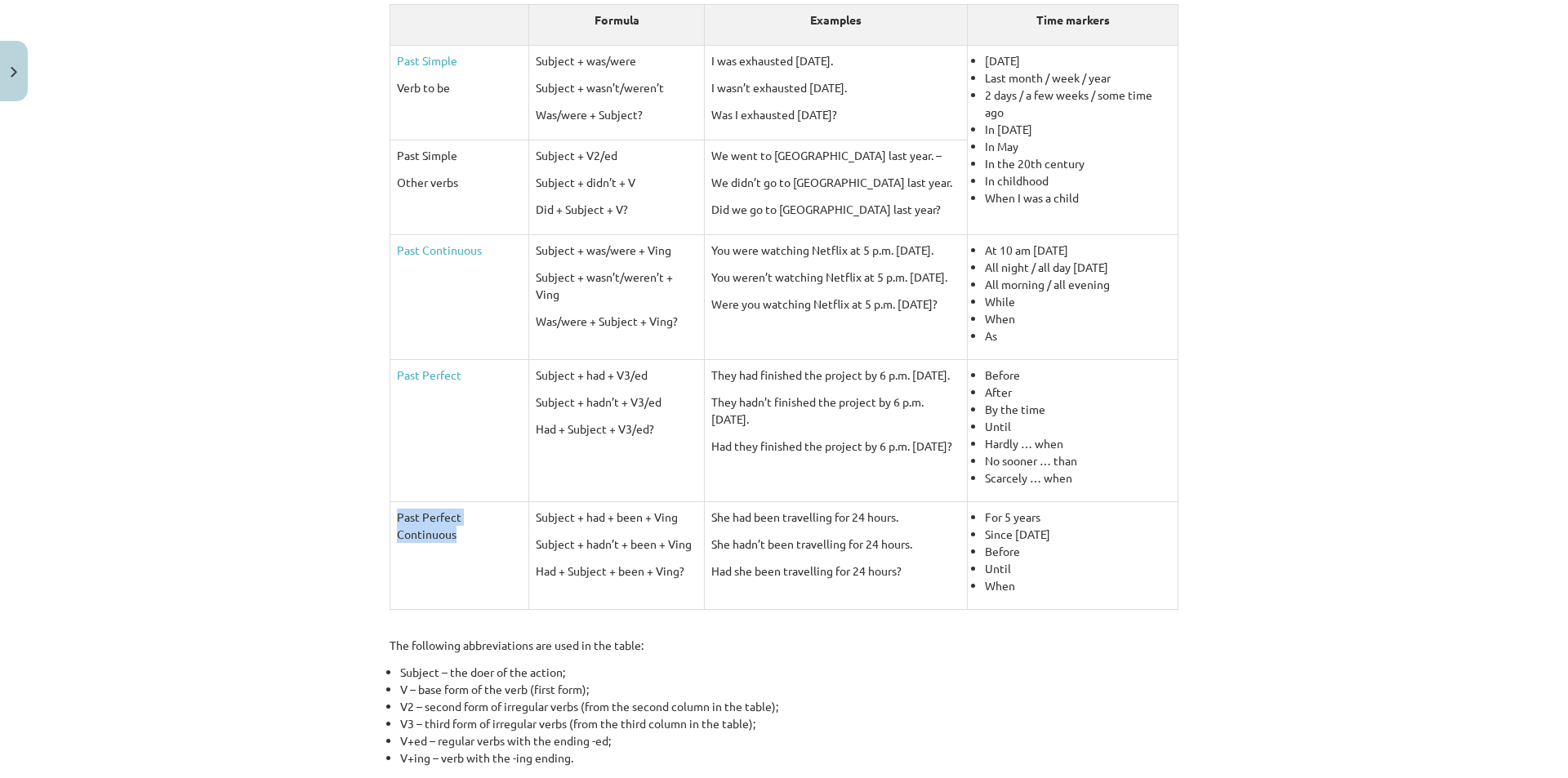
drag, startPoint x: 456, startPoint y: 539, endPoint x: 389, endPoint y: 516, distance: 70.8
click at [390, 516] on td "Past Perfect Continuous" at bounding box center [459, 555] width 139 height 108
copy p "Past Perfect Continuous"
click at [174, 471] on div "Mācību tēma: Angļu valoda i - 10.klase 1.ieskaites mācību materiāls #3 📝 Topic …" at bounding box center [784, 389] width 1568 height 778
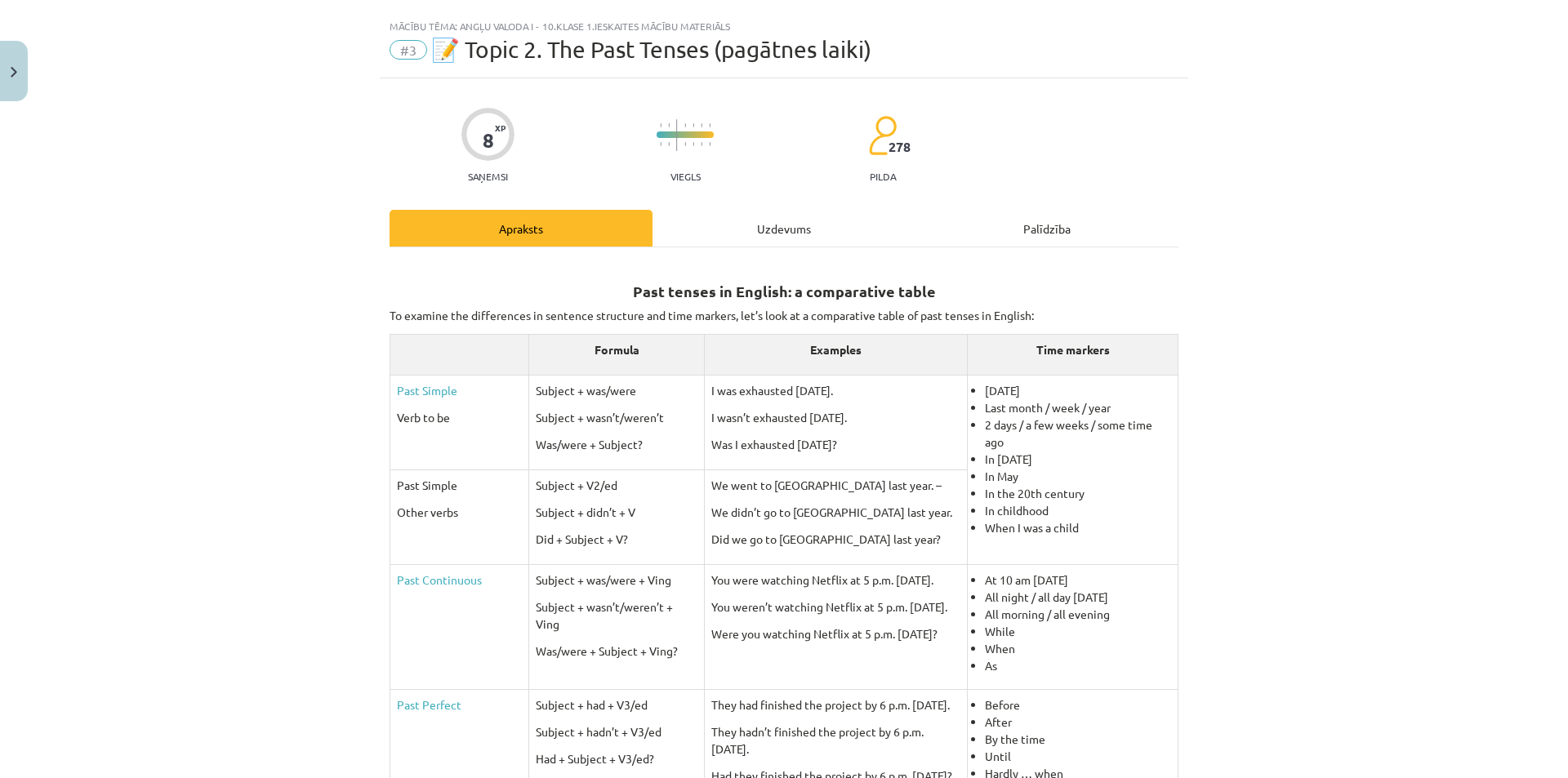
scroll to position [0, 0]
